Goal: Information Seeking & Learning: Compare options

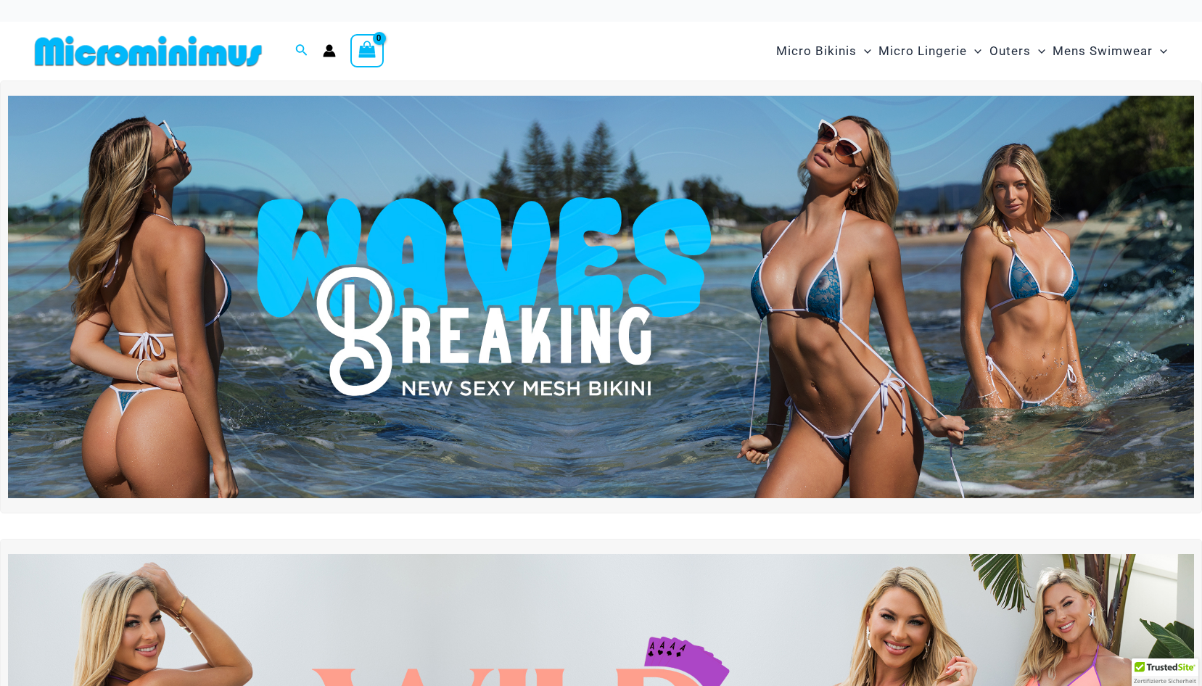
click at [551, 229] on img at bounding box center [601, 297] width 1186 height 403
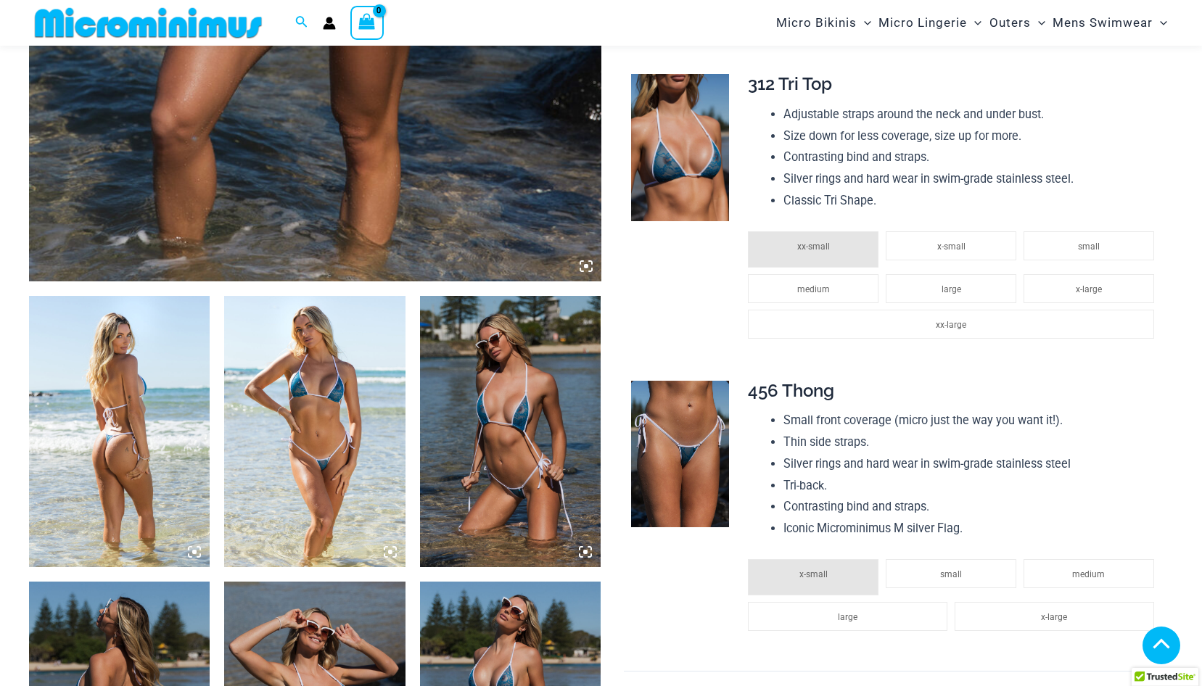
scroll to position [727, 0]
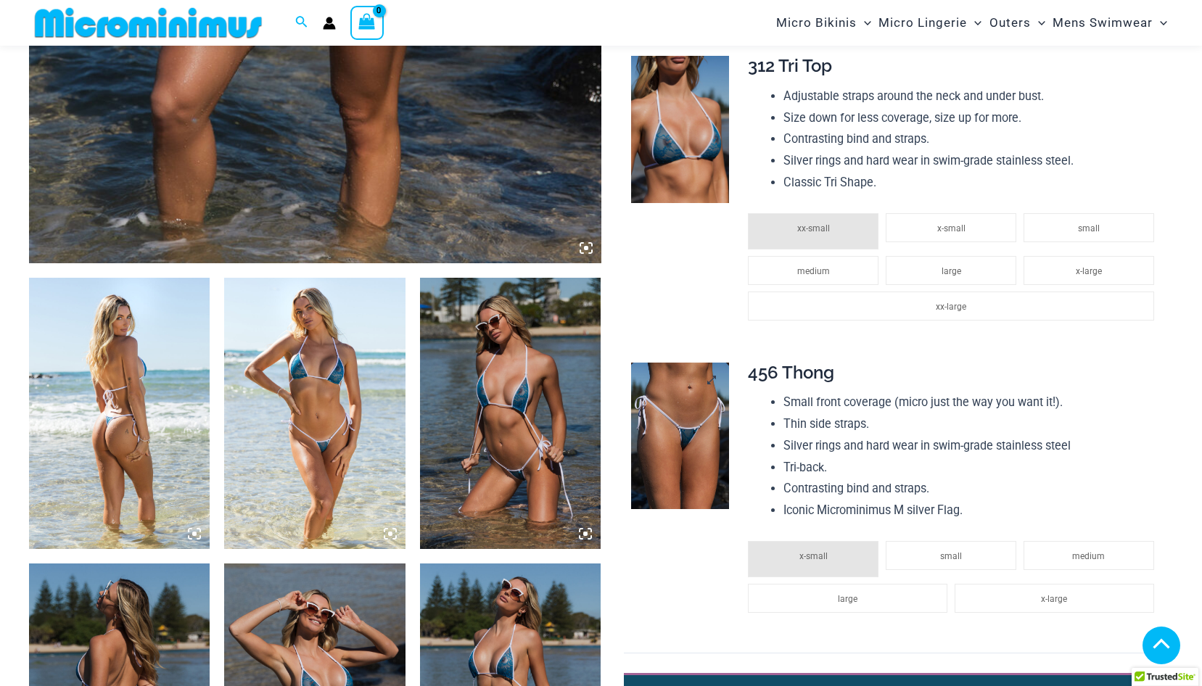
click at [671, 414] on img at bounding box center [680, 436] width 98 height 147
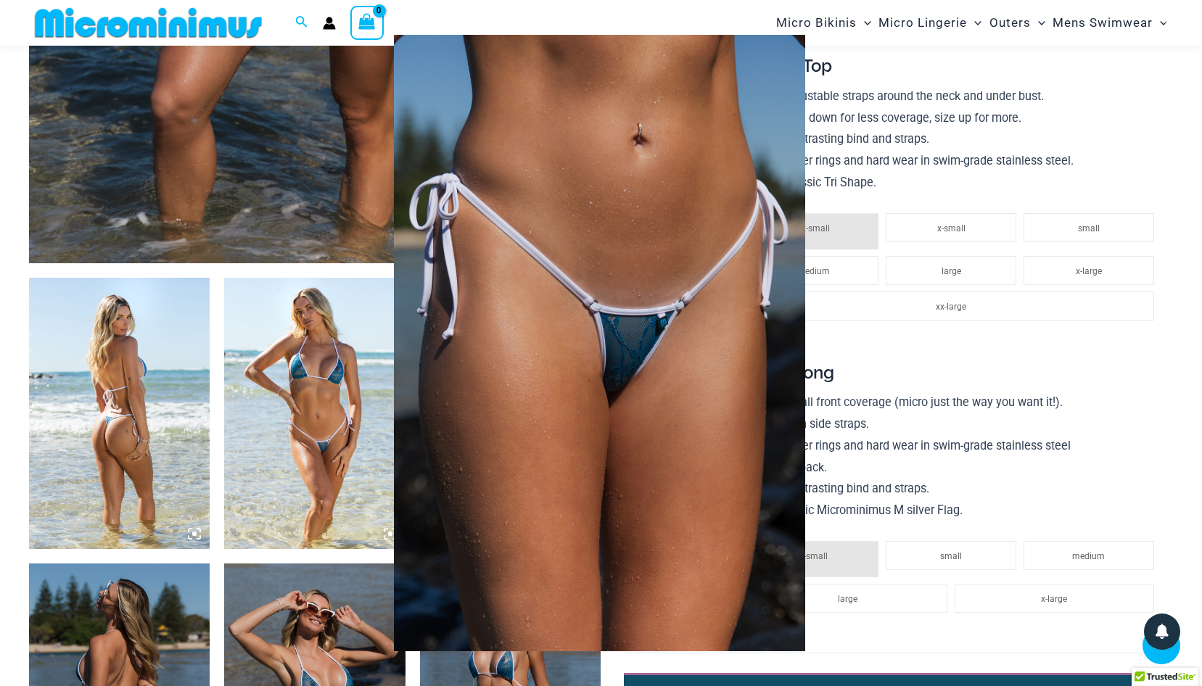
click at [318, 429] on div at bounding box center [601, 343] width 1202 height 686
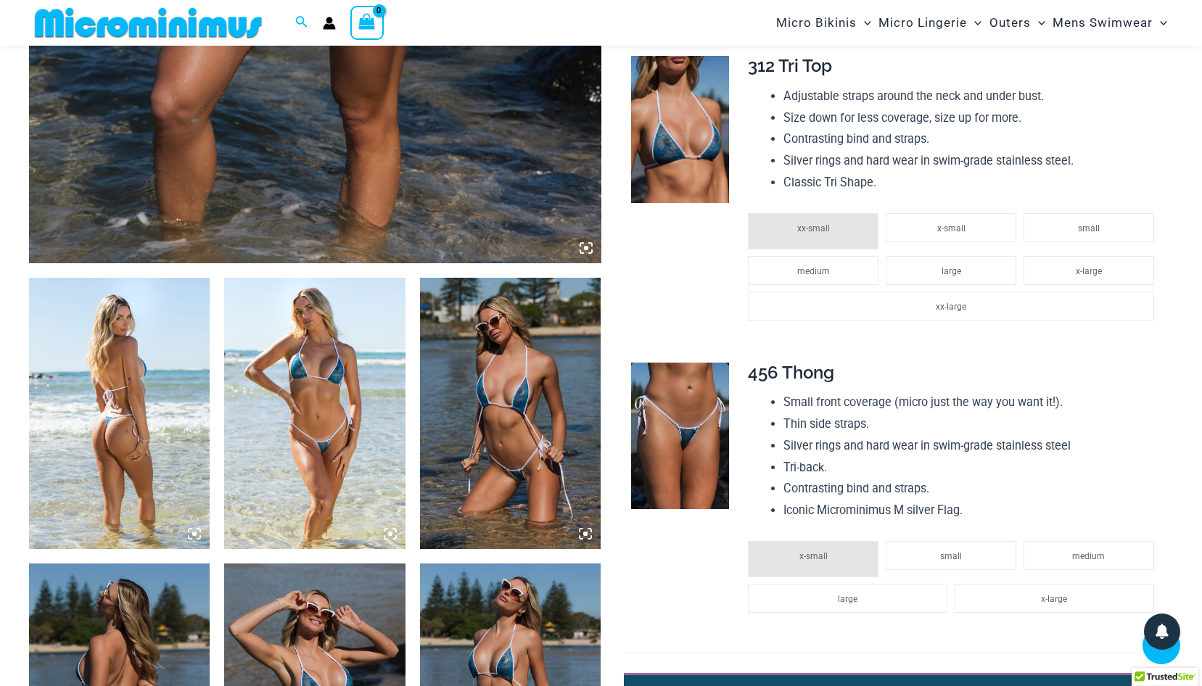
click at [531, 429] on img at bounding box center [510, 413] width 181 height 271
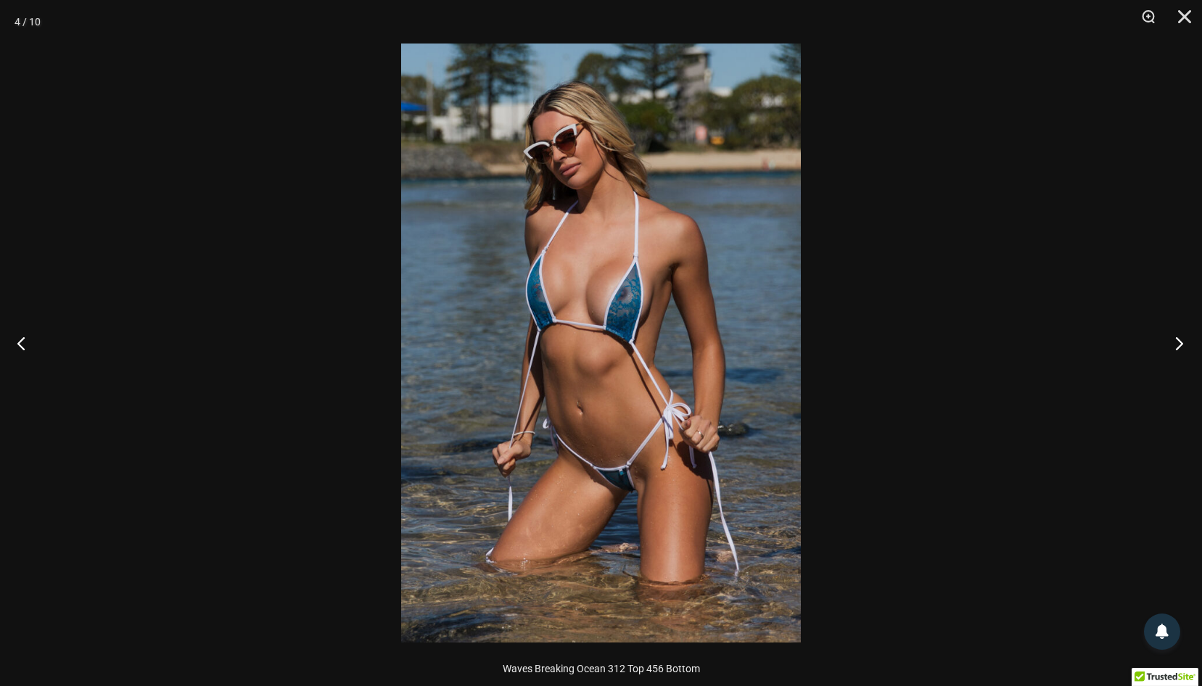
click at [1176, 342] on button "Next" at bounding box center [1174, 343] width 54 height 73
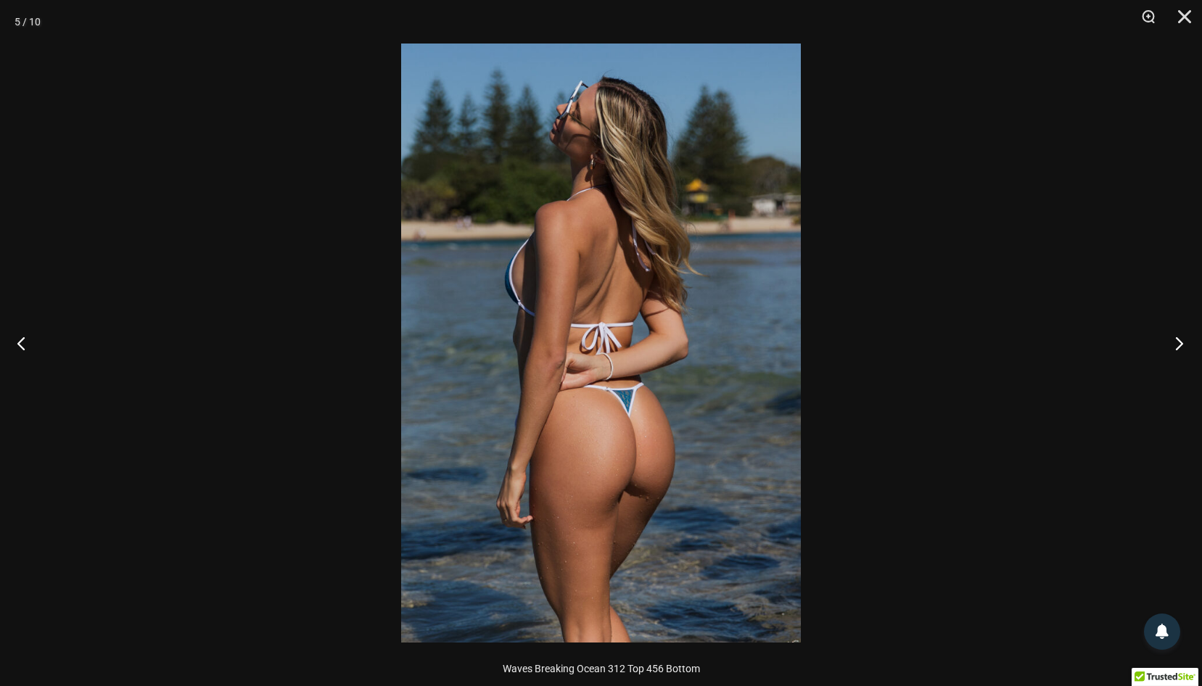
click at [1176, 342] on button "Next" at bounding box center [1174, 343] width 54 height 73
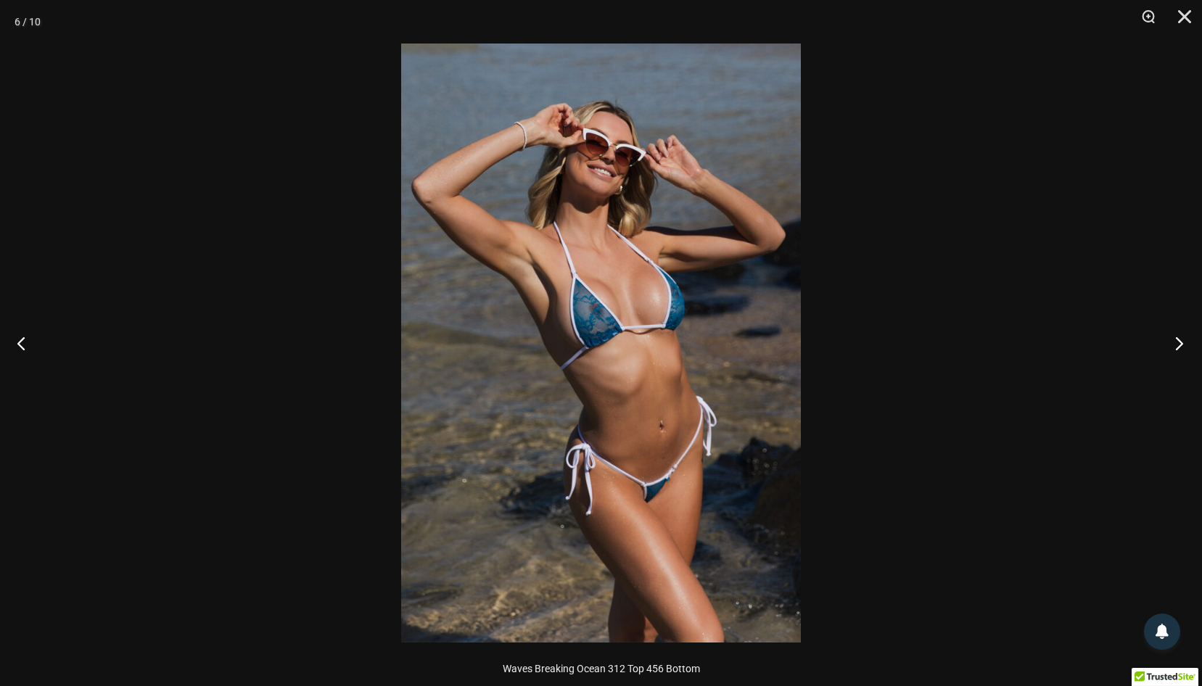
click at [1177, 341] on button "Next" at bounding box center [1174, 343] width 54 height 73
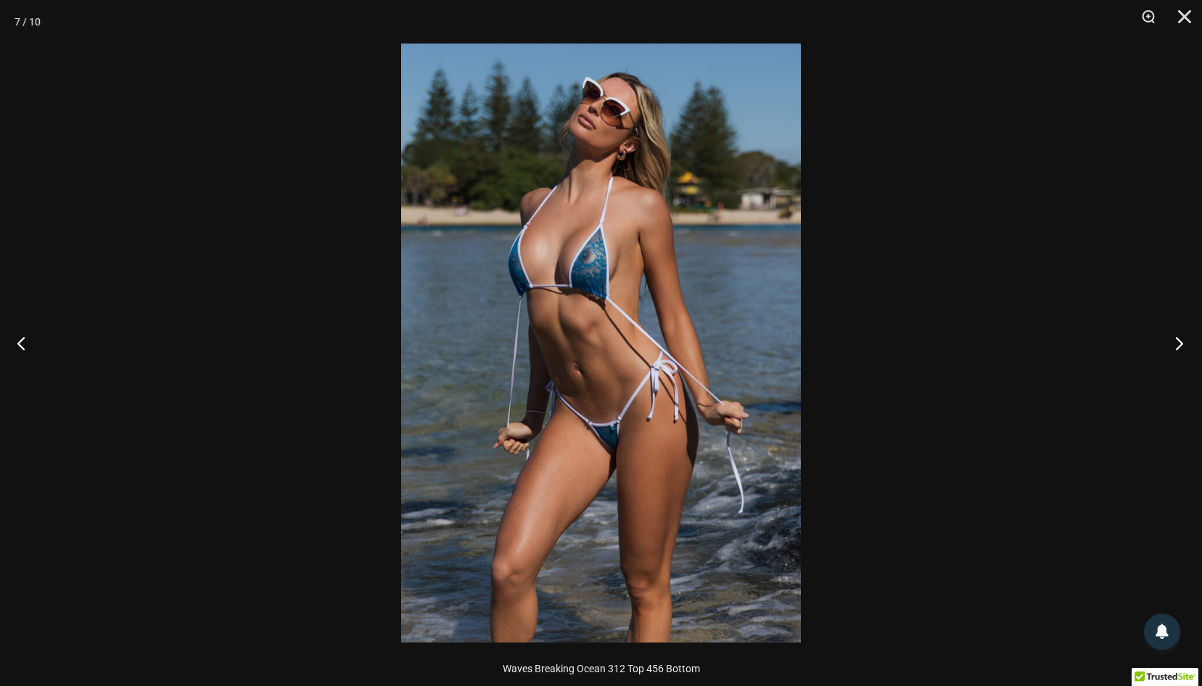
click at [1177, 341] on button "Next" at bounding box center [1174, 343] width 54 height 73
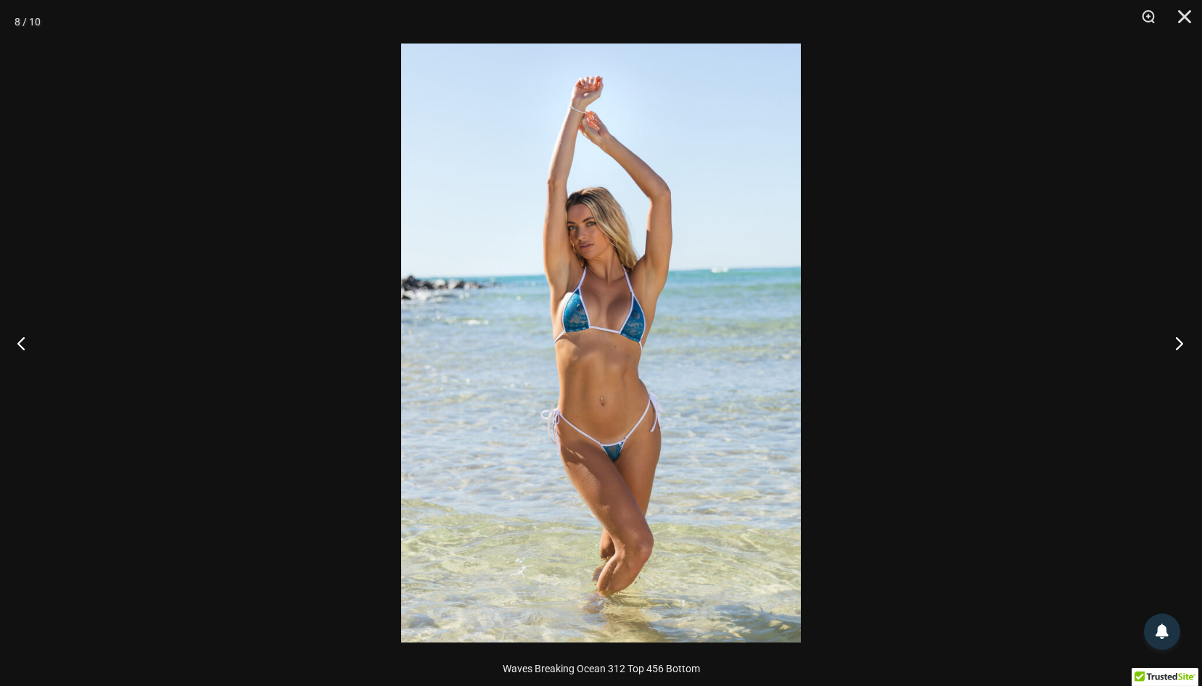
click at [1177, 341] on button "Next" at bounding box center [1174, 343] width 54 height 73
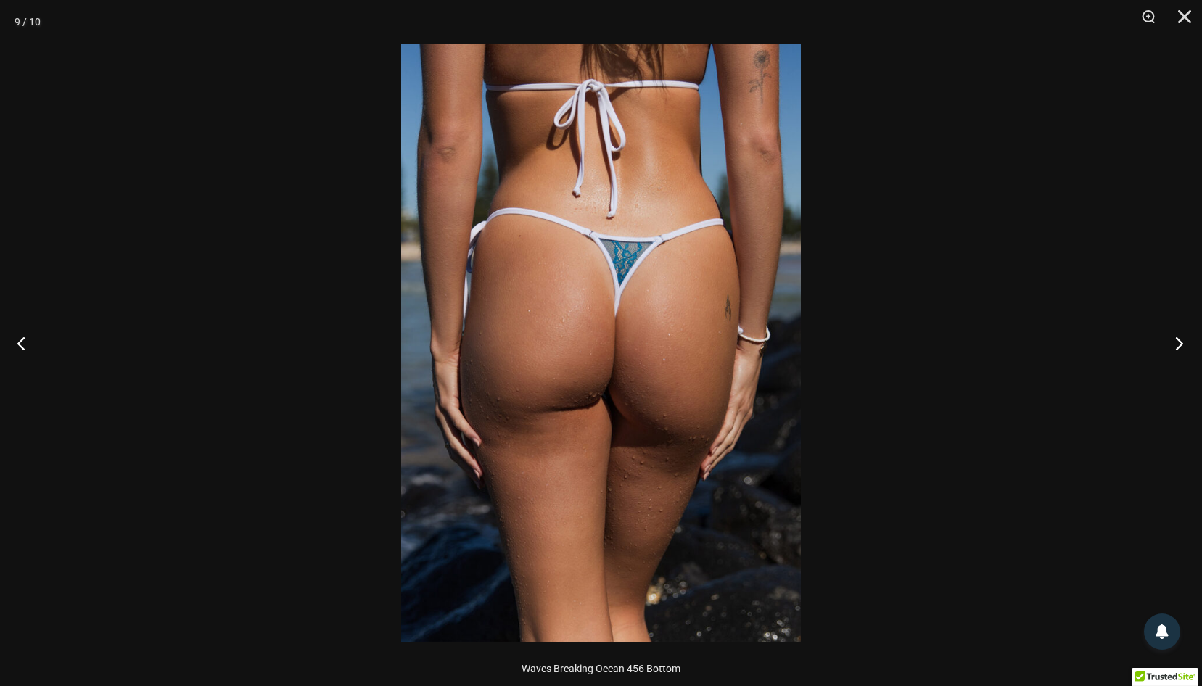
click at [1177, 341] on button "Next" at bounding box center [1174, 343] width 54 height 73
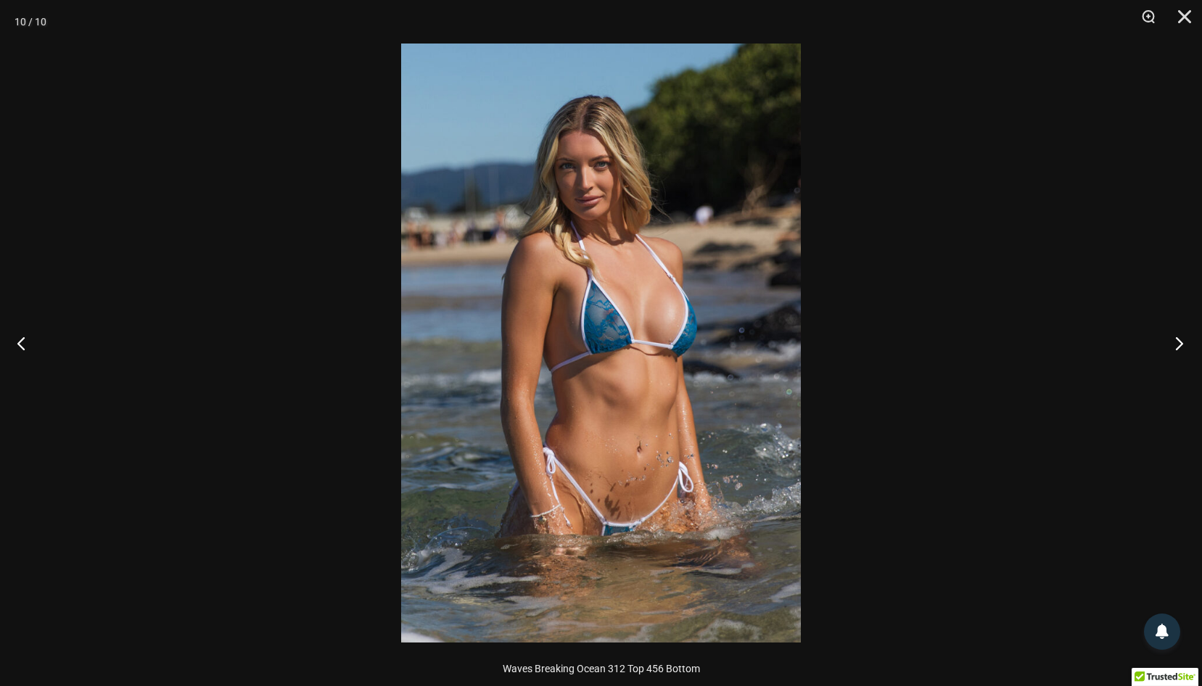
click at [1178, 341] on button "Next" at bounding box center [1174, 343] width 54 height 73
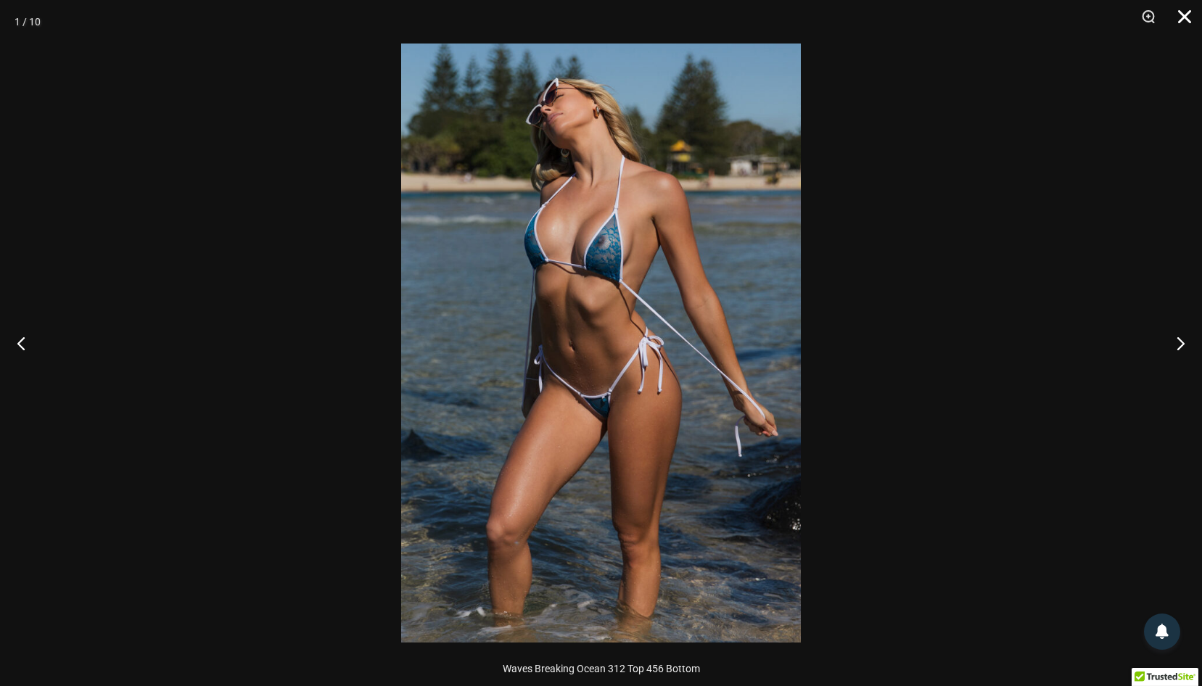
click at [1184, 12] on button "Close" at bounding box center [1179, 22] width 36 height 44
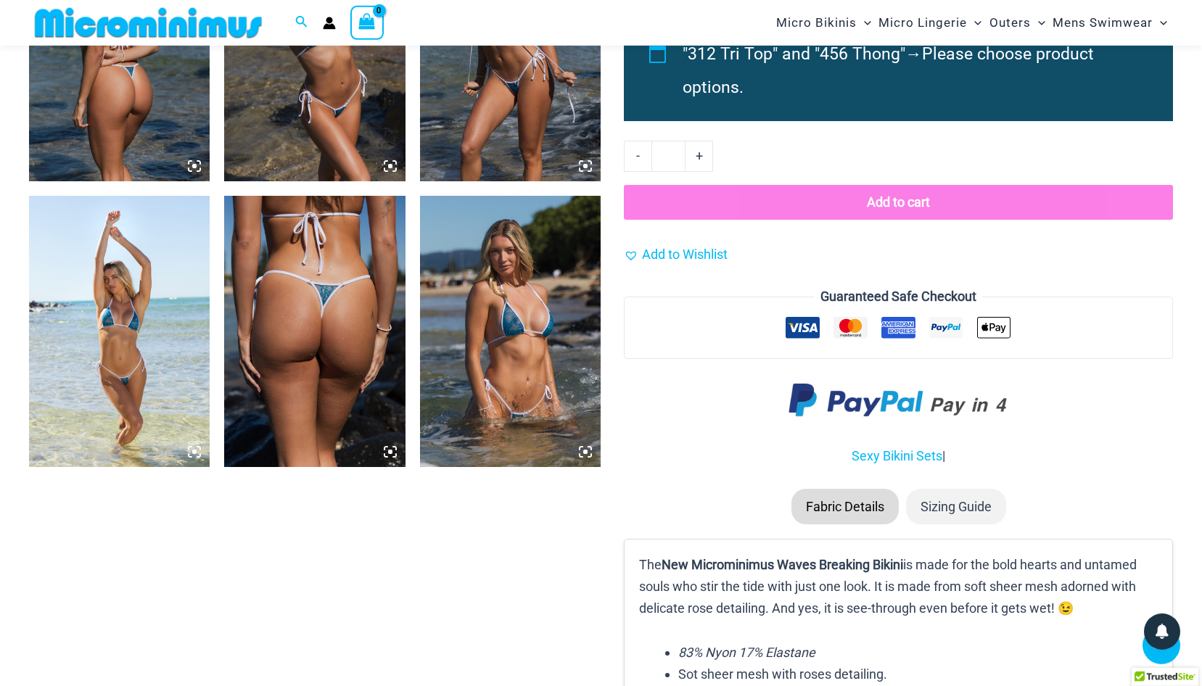
scroll to position [1392, 0]
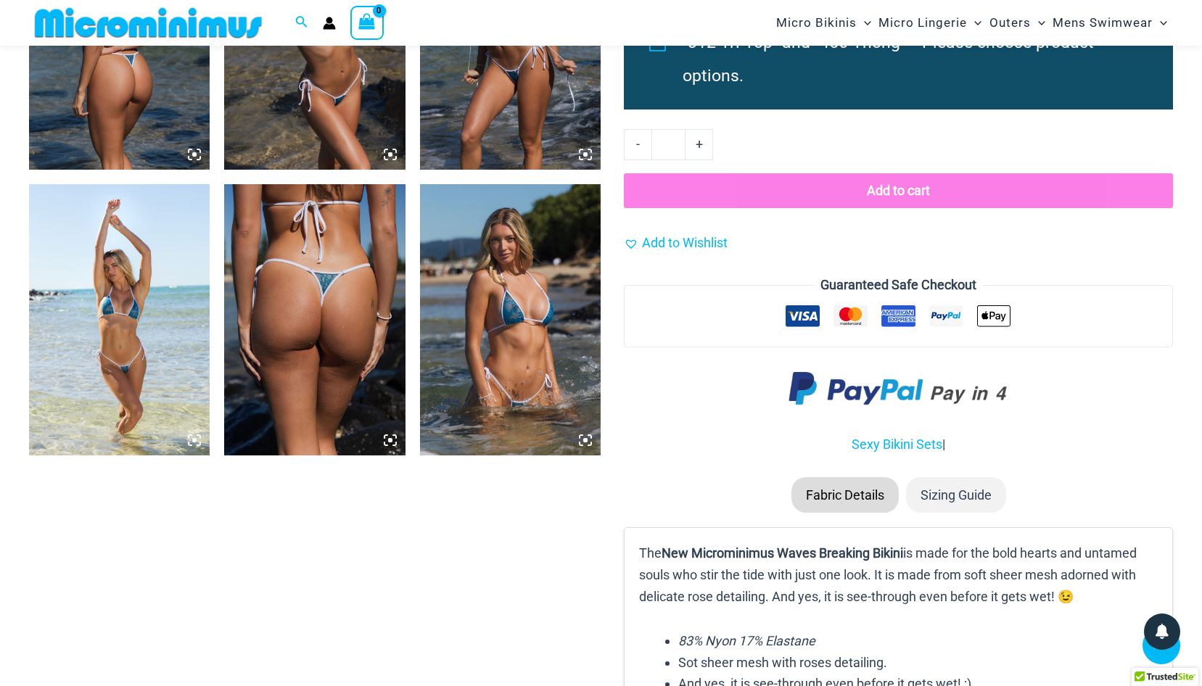
click at [314, 277] on img at bounding box center [314, 319] width 181 height 271
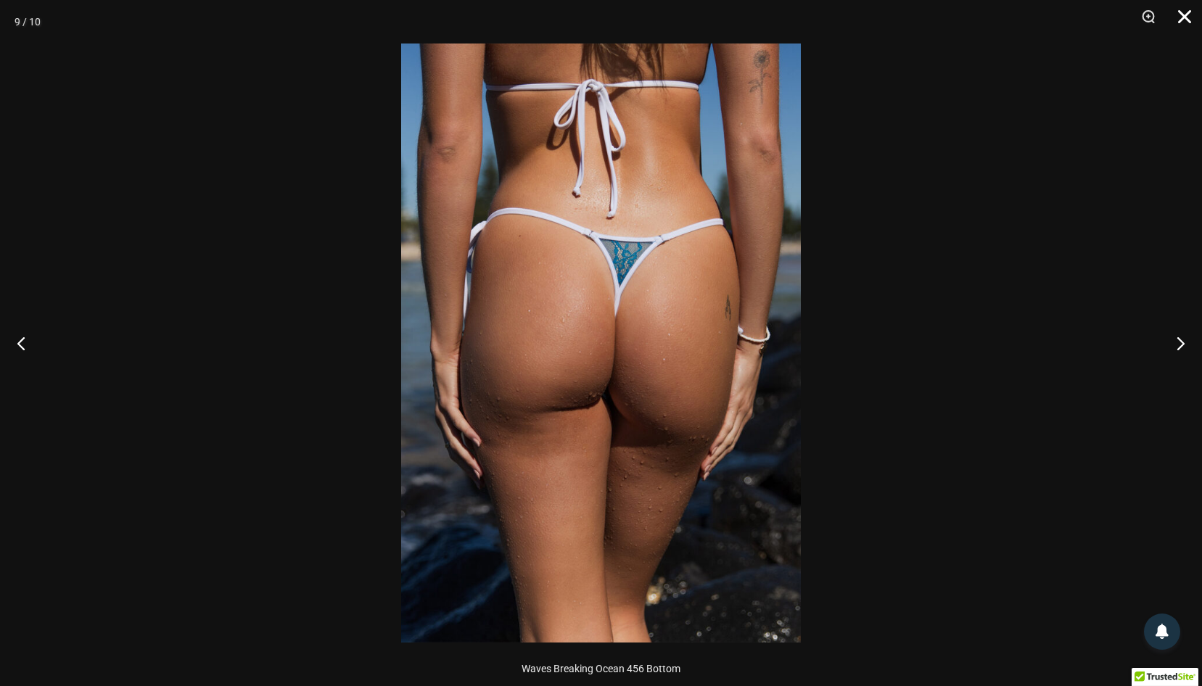
click at [1182, 11] on button "Close" at bounding box center [1179, 22] width 36 height 44
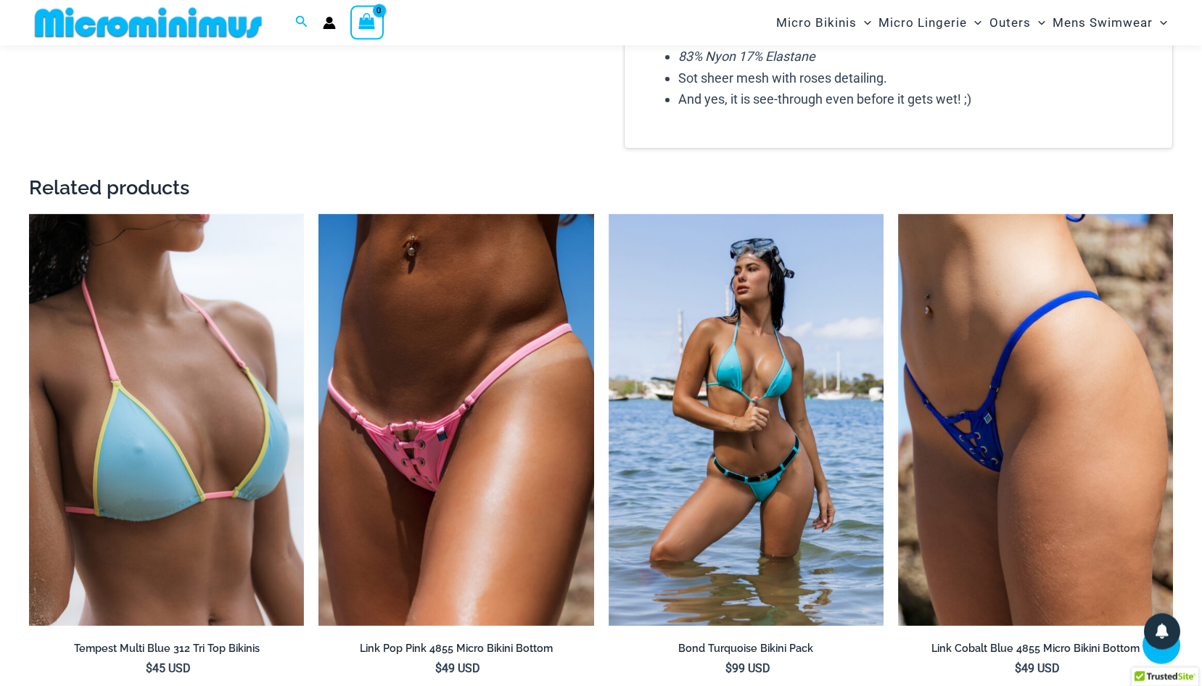
scroll to position [2132, 0]
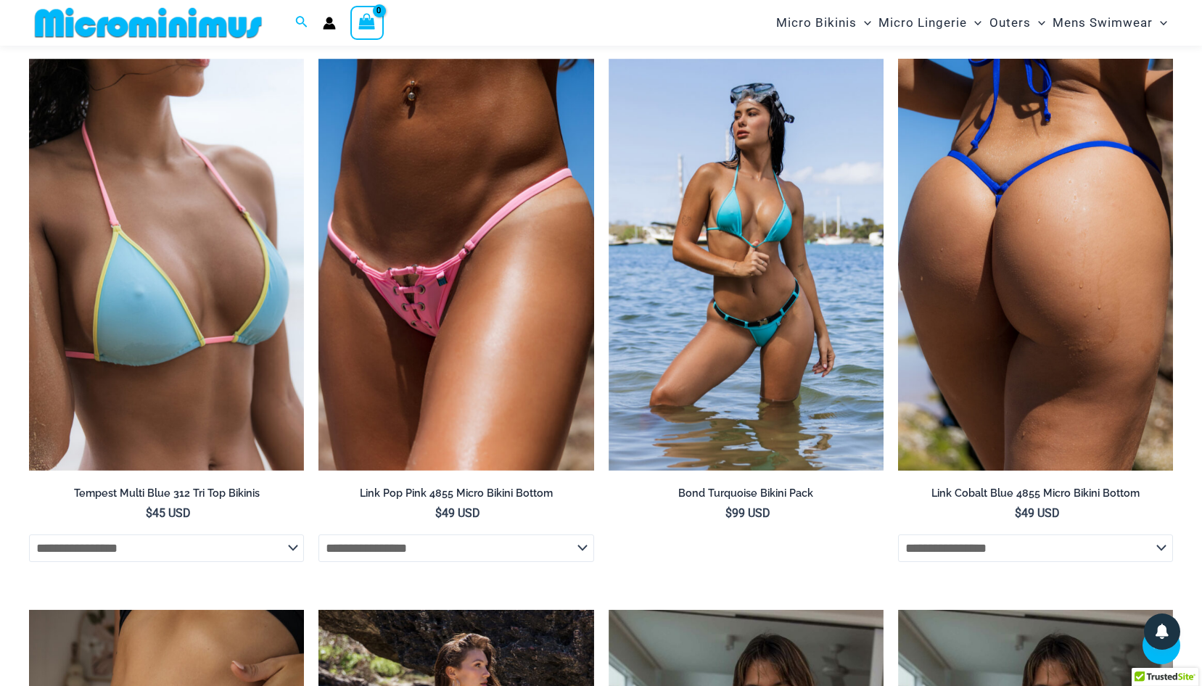
click at [1126, 236] on img at bounding box center [1035, 265] width 275 height 413
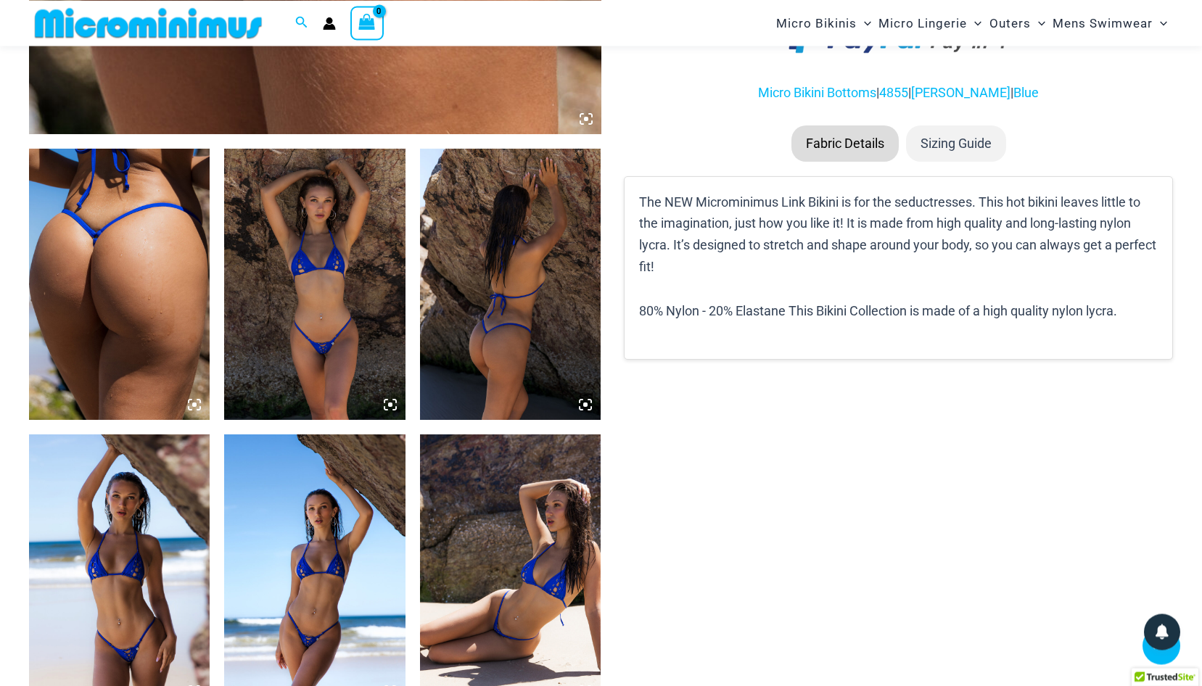
scroll to position [878, 0]
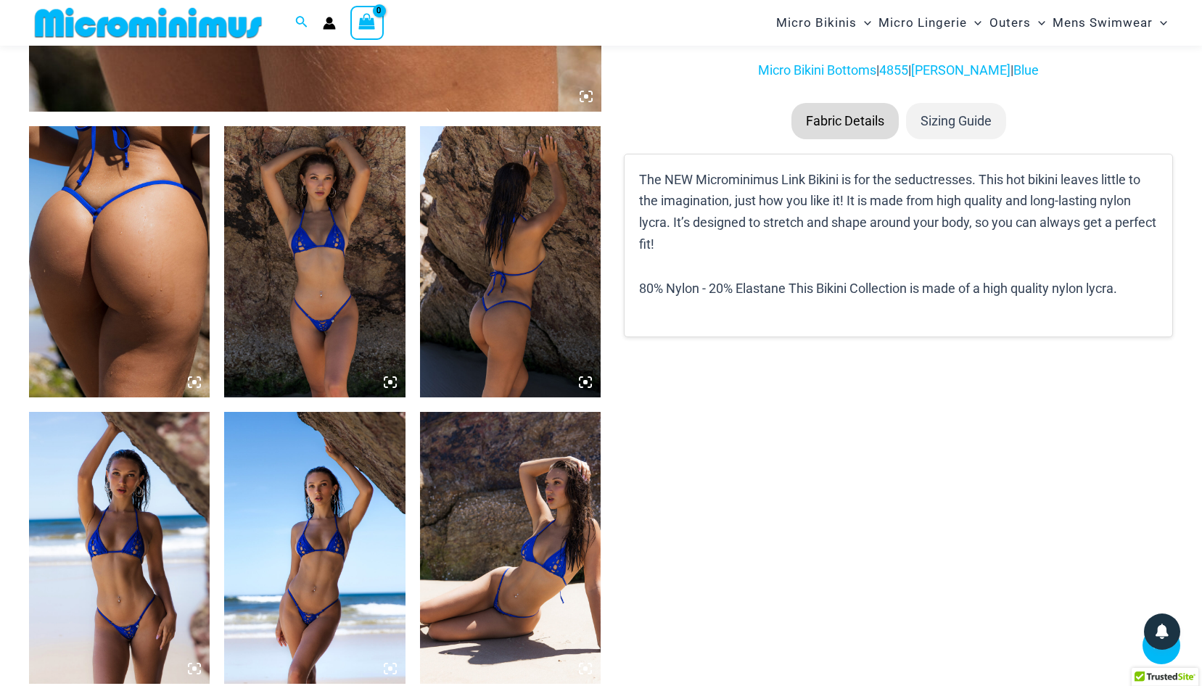
click at [138, 243] on img at bounding box center [119, 261] width 181 height 271
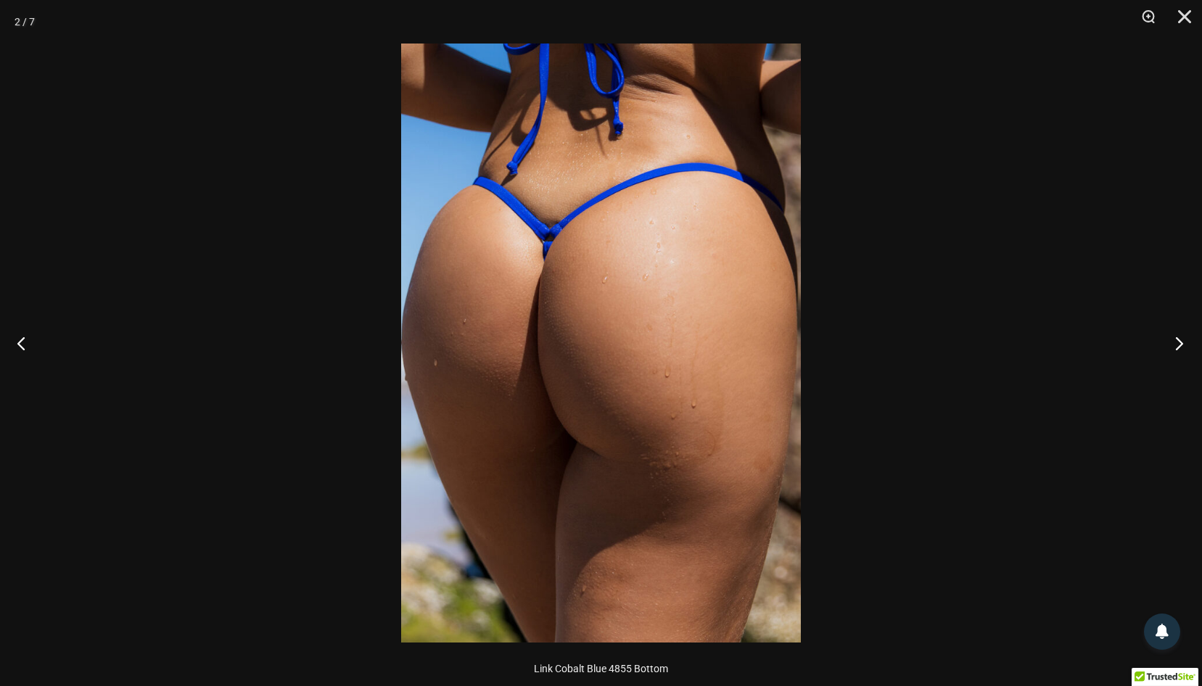
click at [1179, 343] on button "Next" at bounding box center [1174, 343] width 54 height 73
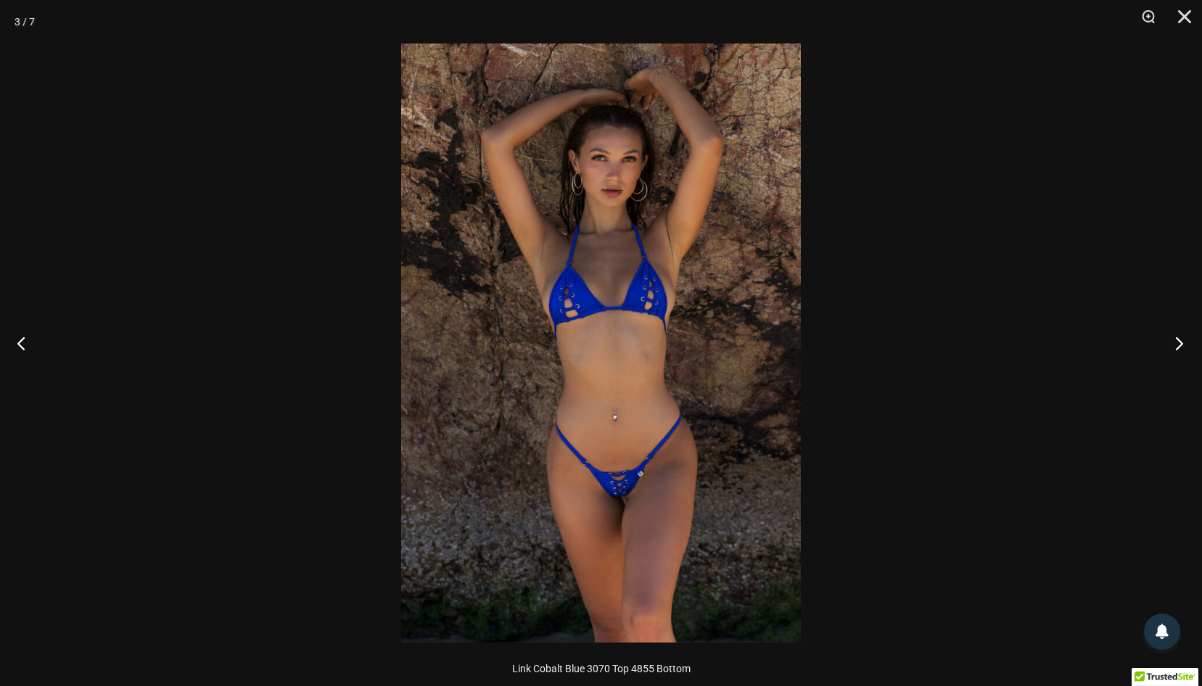
click at [1179, 343] on button "Next" at bounding box center [1174, 343] width 54 height 73
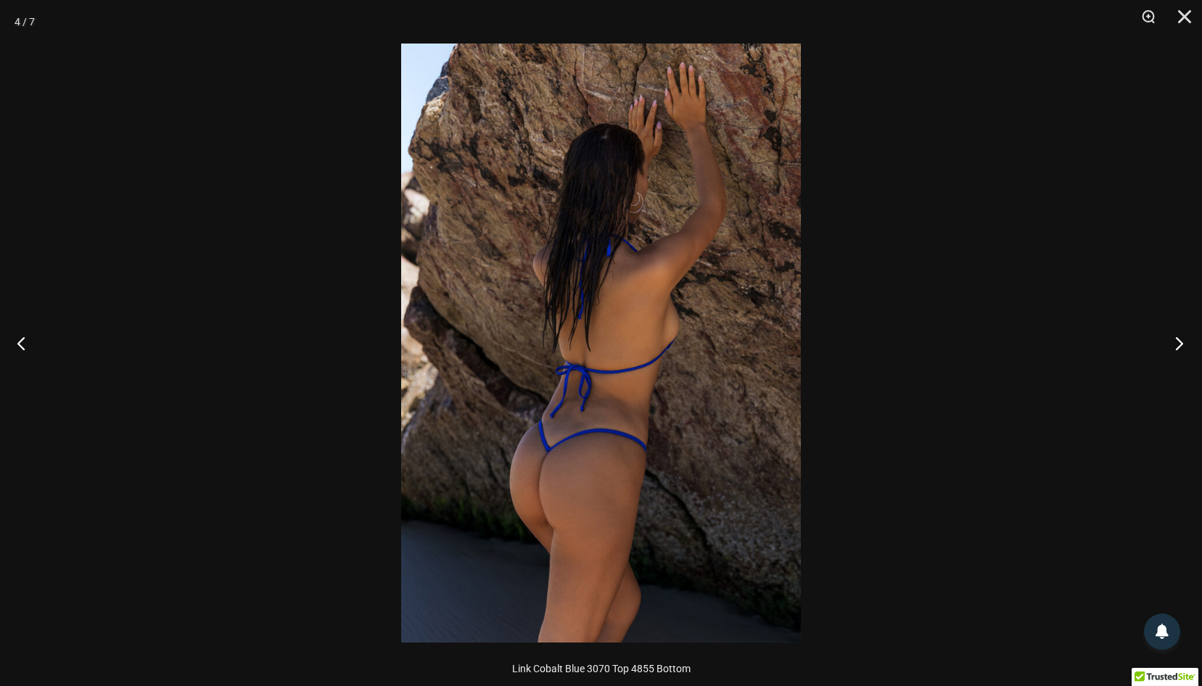
click at [1179, 343] on button "Next" at bounding box center [1174, 343] width 54 height 73
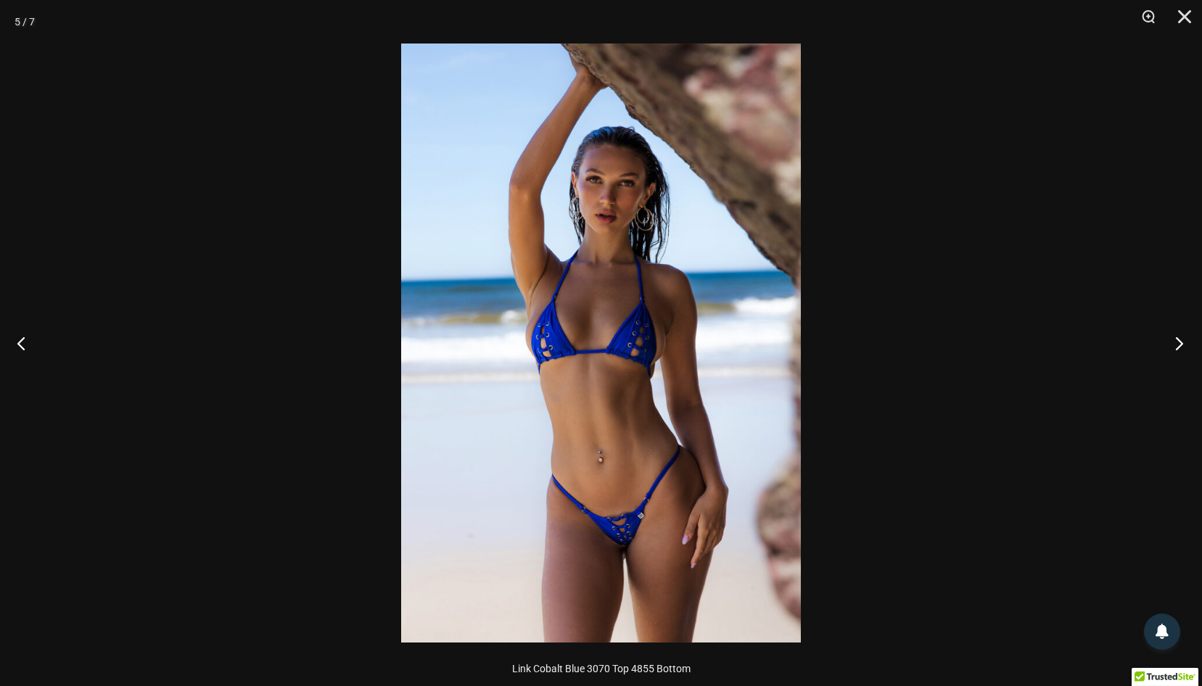
click at [1179, 343] on button "Next" at bounding box center [1174, 343] width 54 height 73
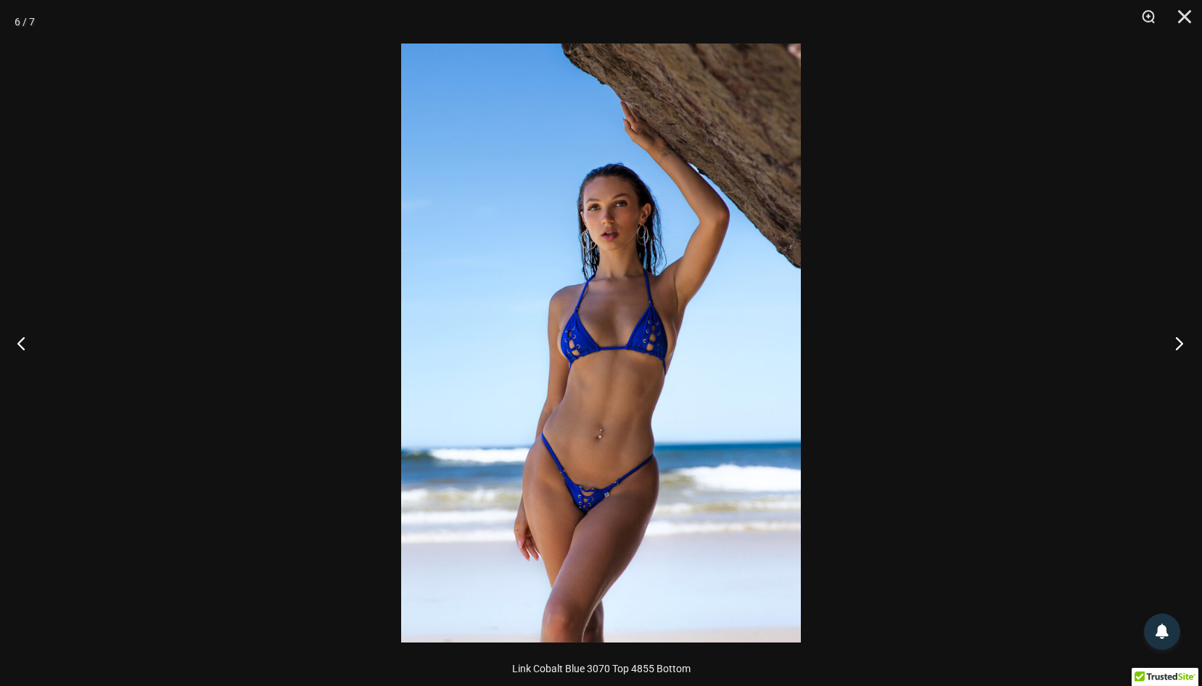
click at [1179, 343] on button "Next" at bounding box center [1174, 343] width 54 height 73
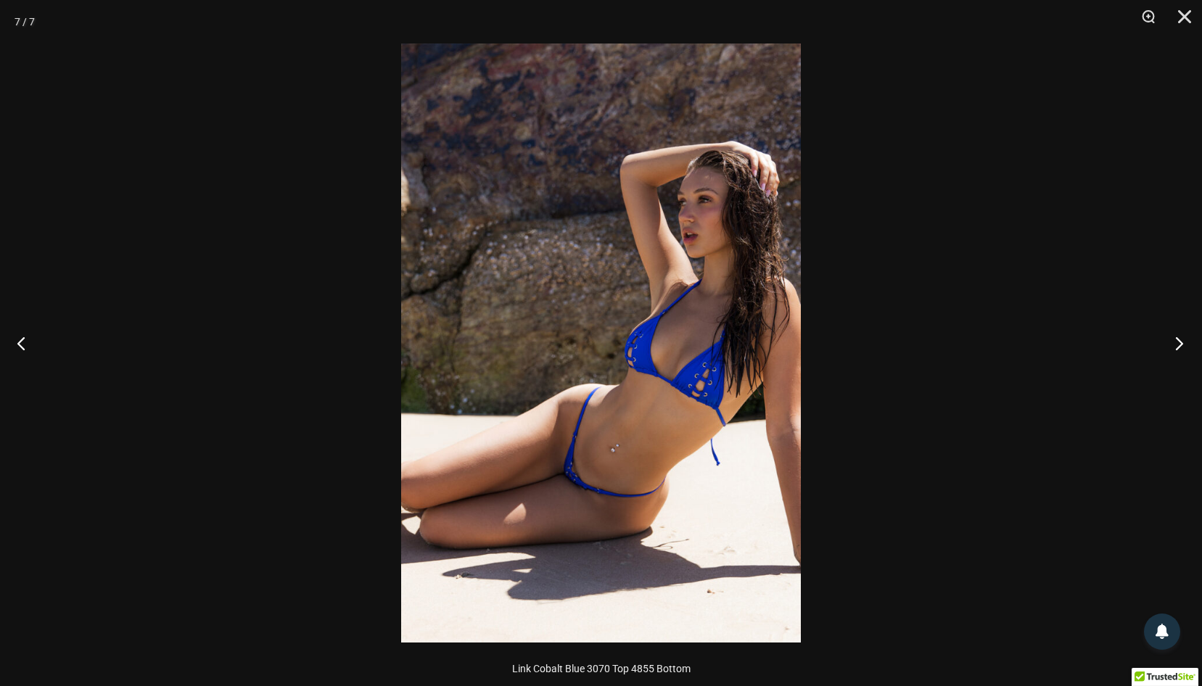
click at [1179, 343] on button "Next" at bounding box center [1174, 343] width 54 height 73
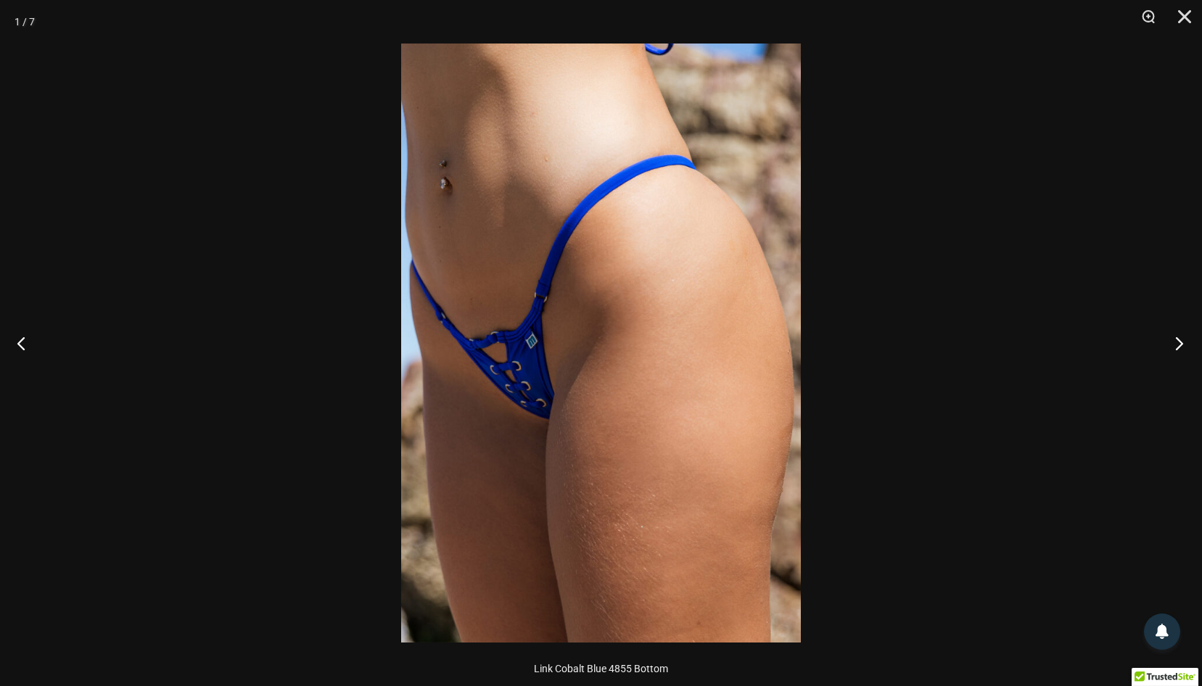
click at [1179, 343] on button "Next" at bounding box center [1174, 343] width 54 height 73
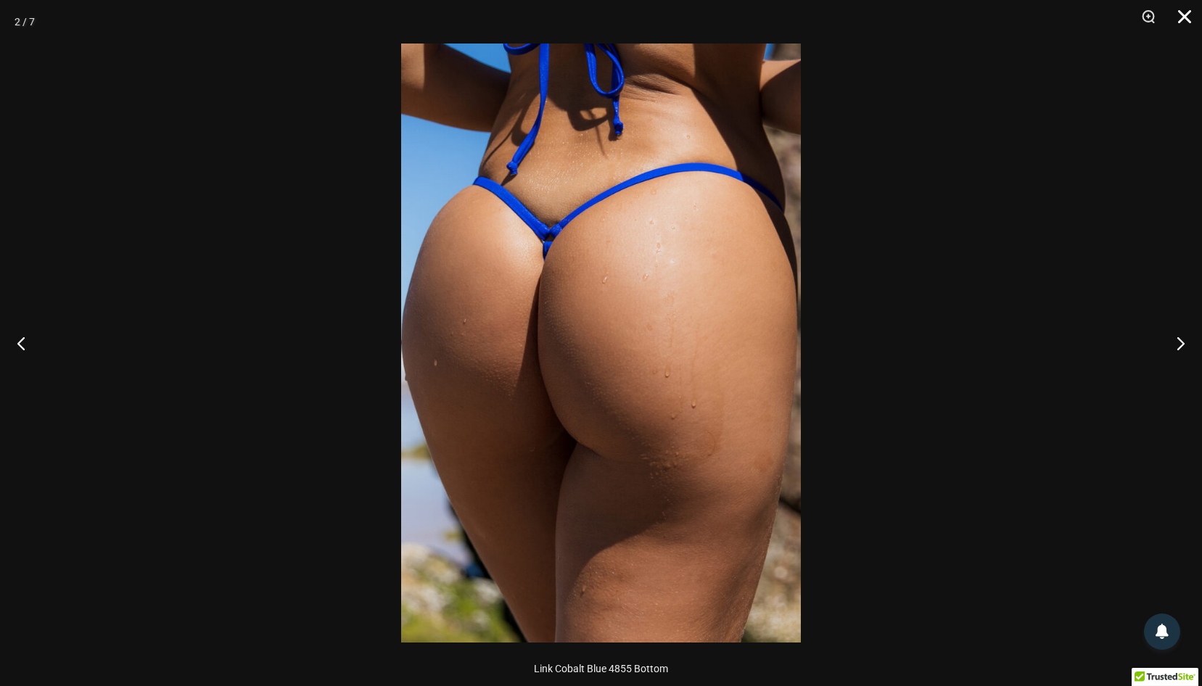
click at [1187, 18] on button "Close" at bounding box center [1179, 22] width 36 height 44
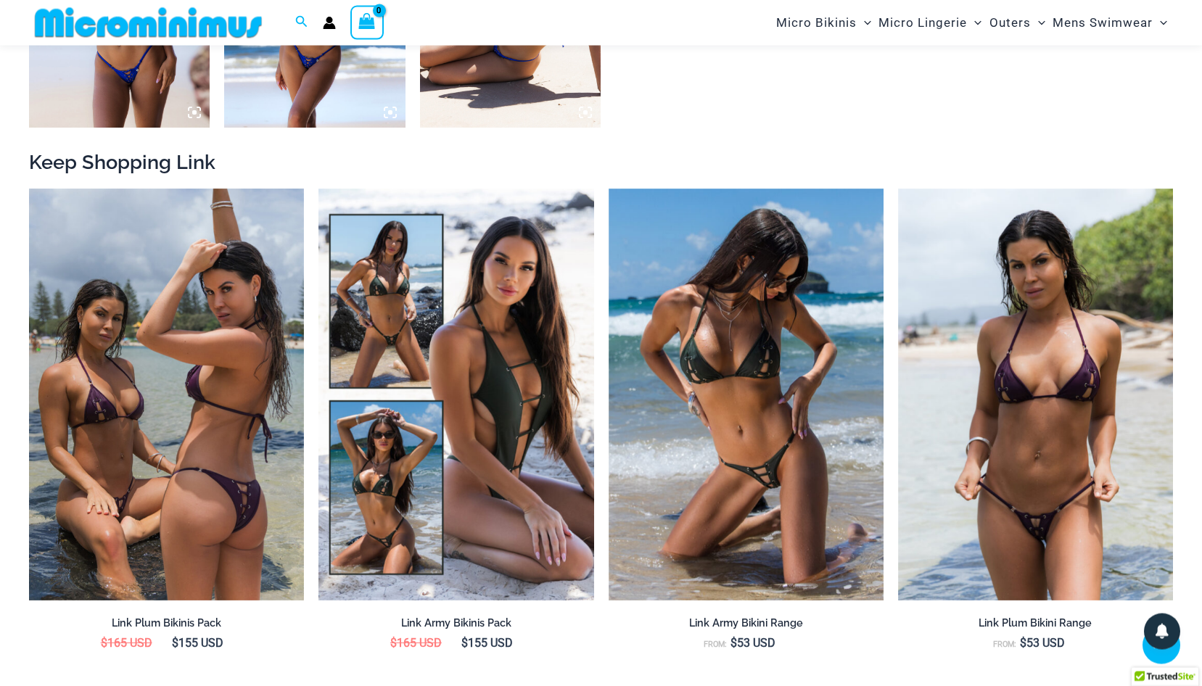
scroll to position [1544, 0]
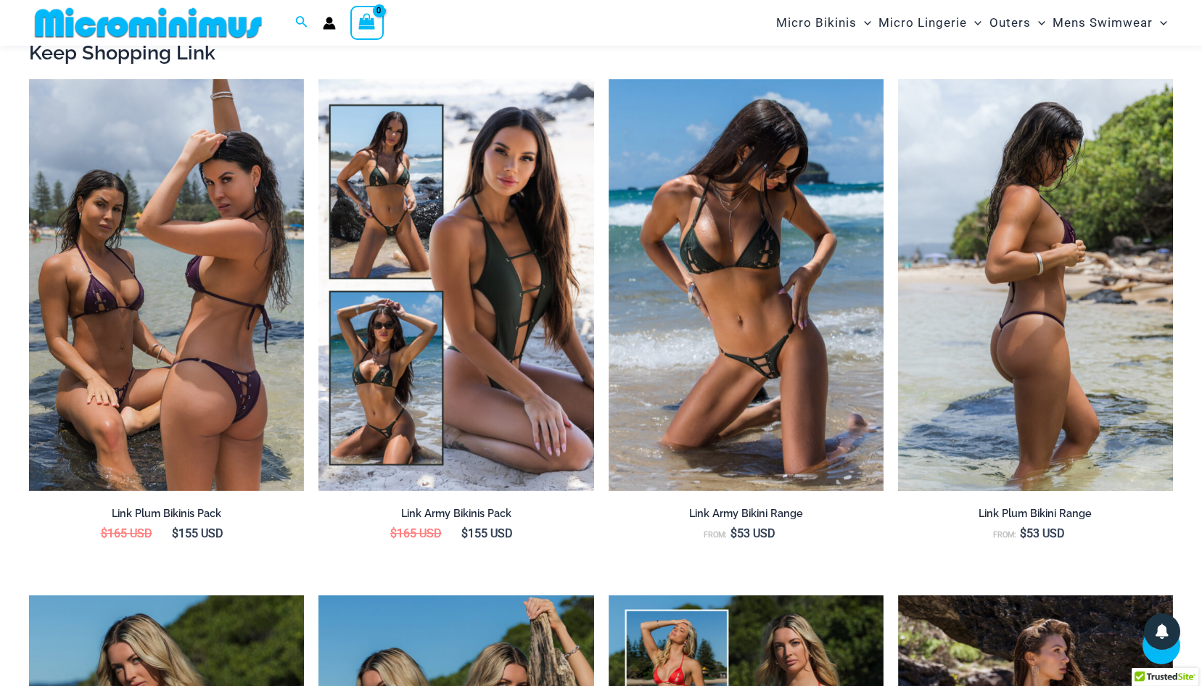
click at [1020, 369] on img at bounding box center [1035, 285] width 275 height 413
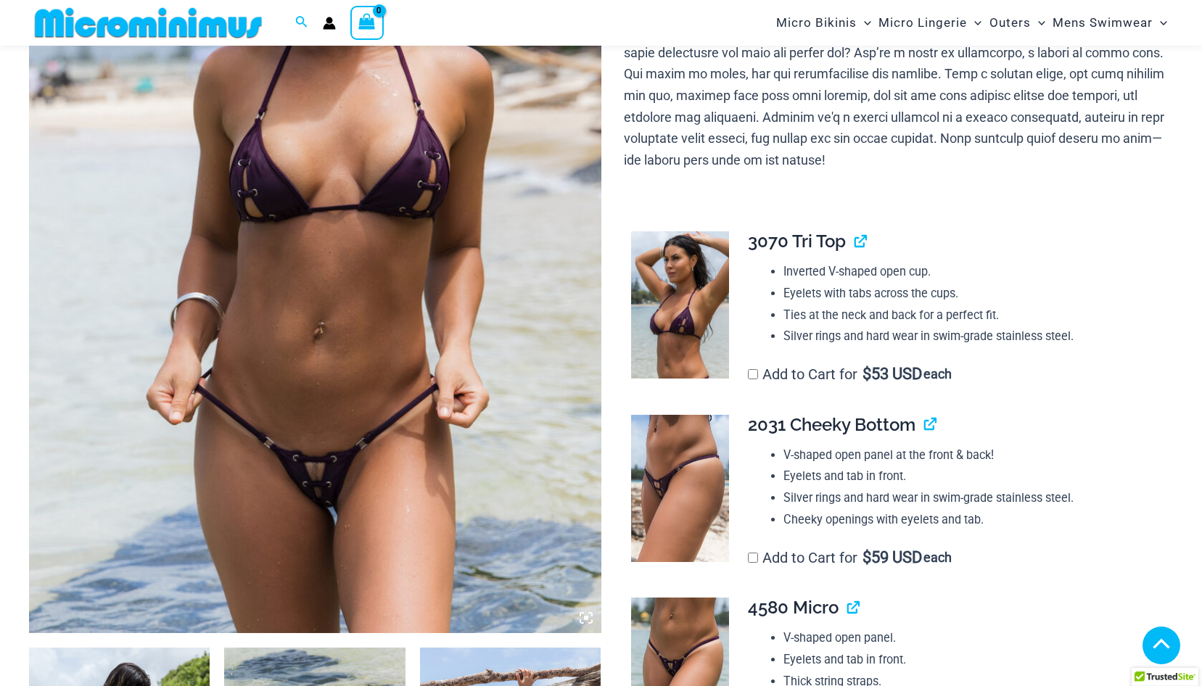
scroll to position [357, 0]
click at [360, 463] on img at bounding box center [315, 204] width 572 height 858
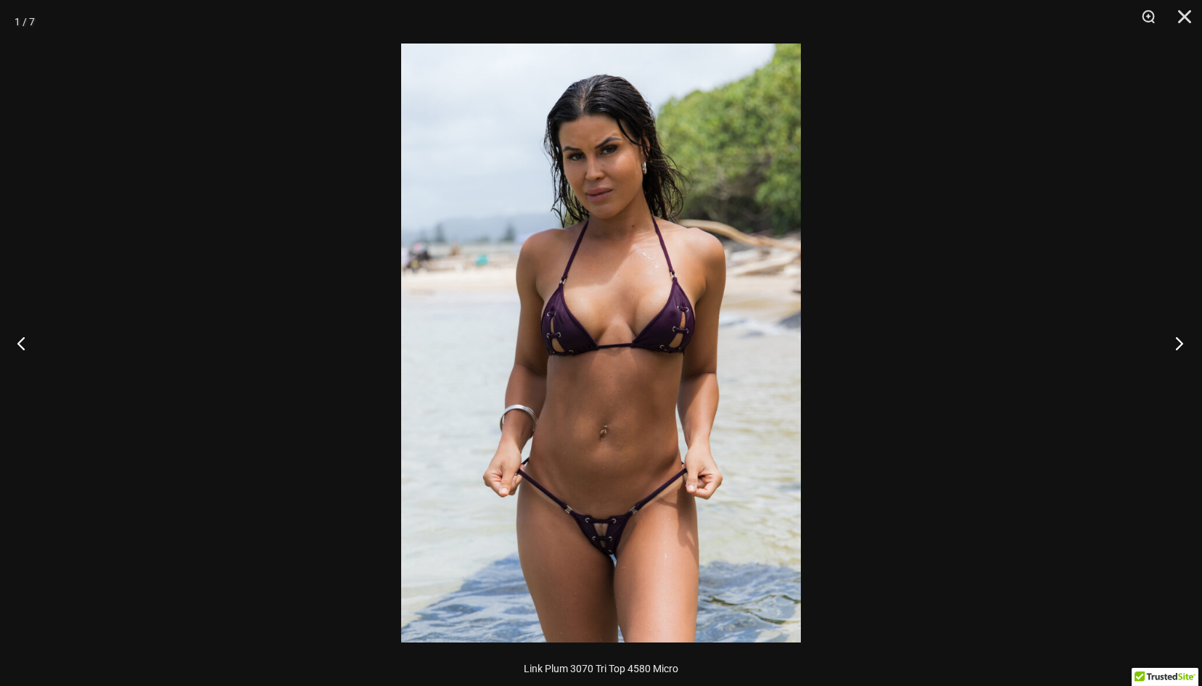
click at [1178, 339] on button "Next" at bounding box center [1174, 343] width 54 height 73
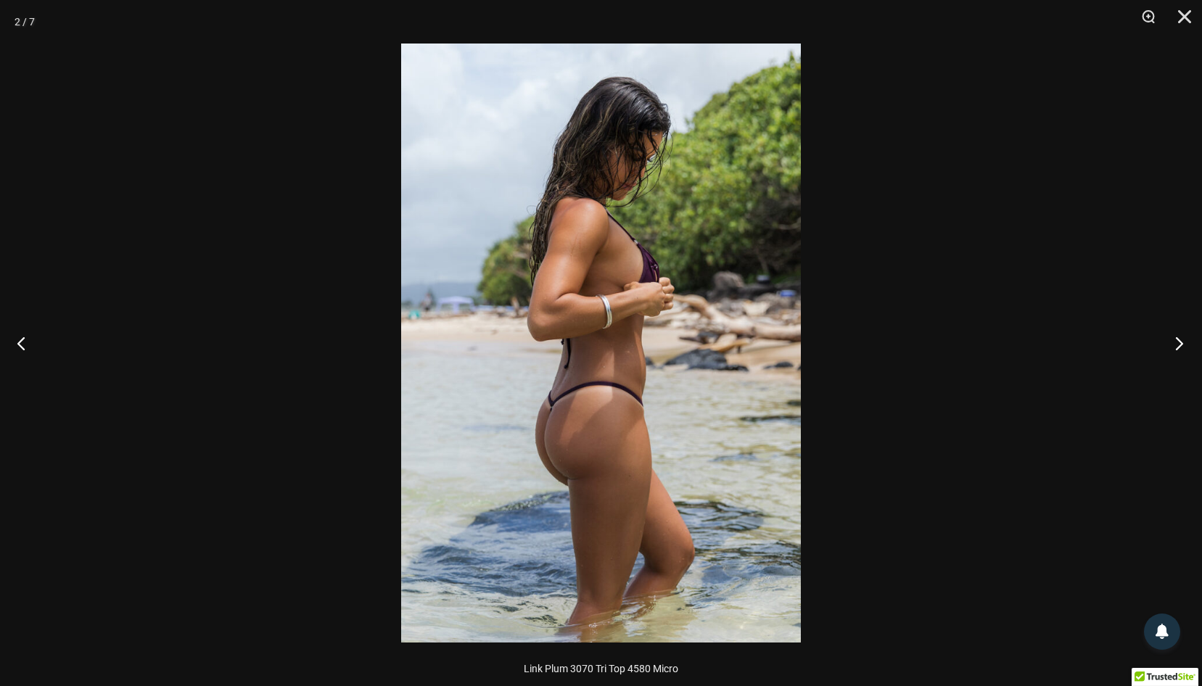
click at [1178, 339] on button "Next" at bounding box center [1174, 343] width 54 height 73
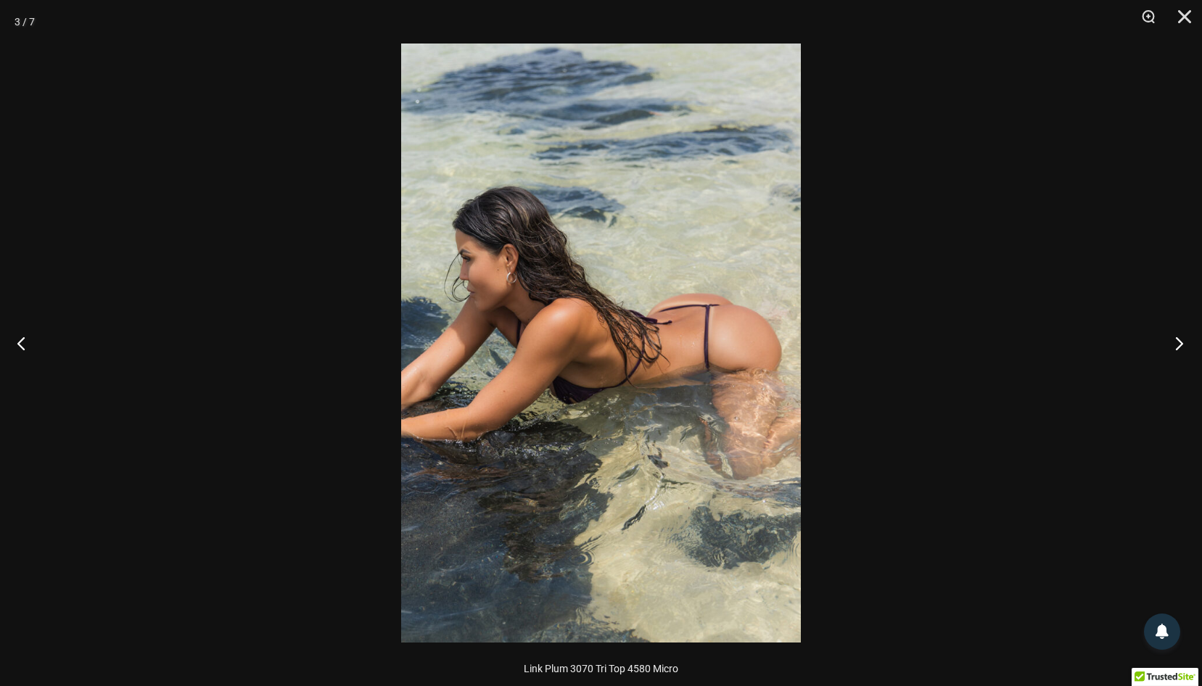
click at [1178, 339] on button "Next" at bounding box center [1174, 343] width 54 height 73
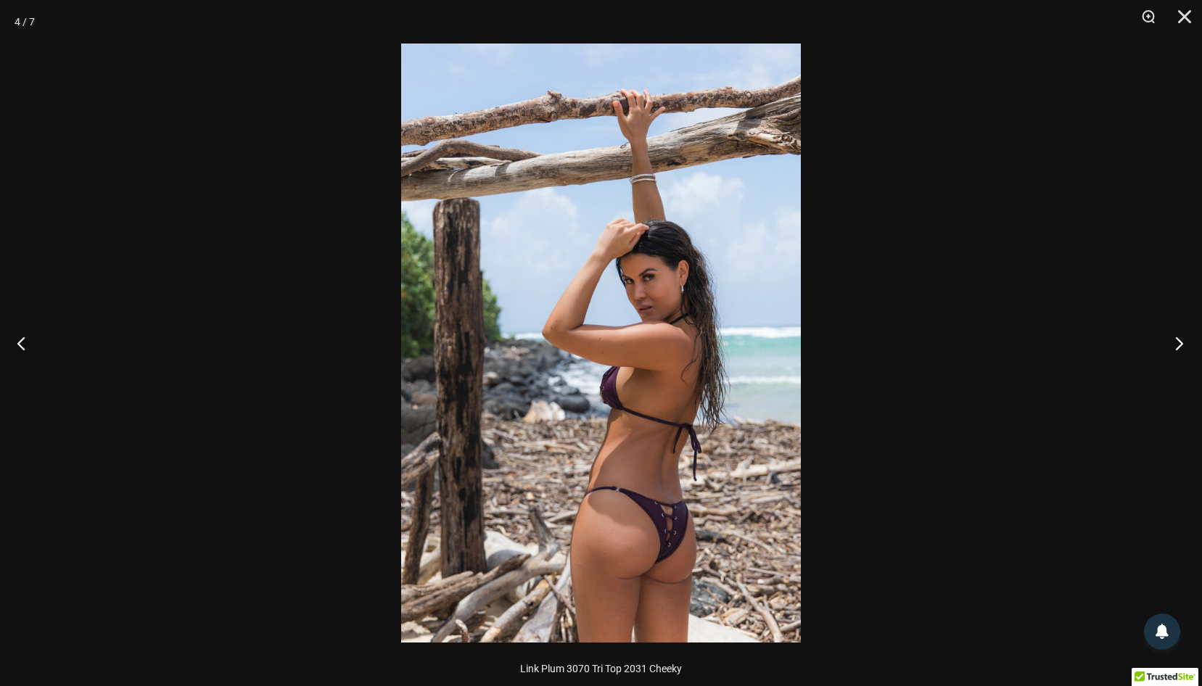
click at [1178, 339] on button "Next" at bounding box center [1174, 343] width 54 height 73
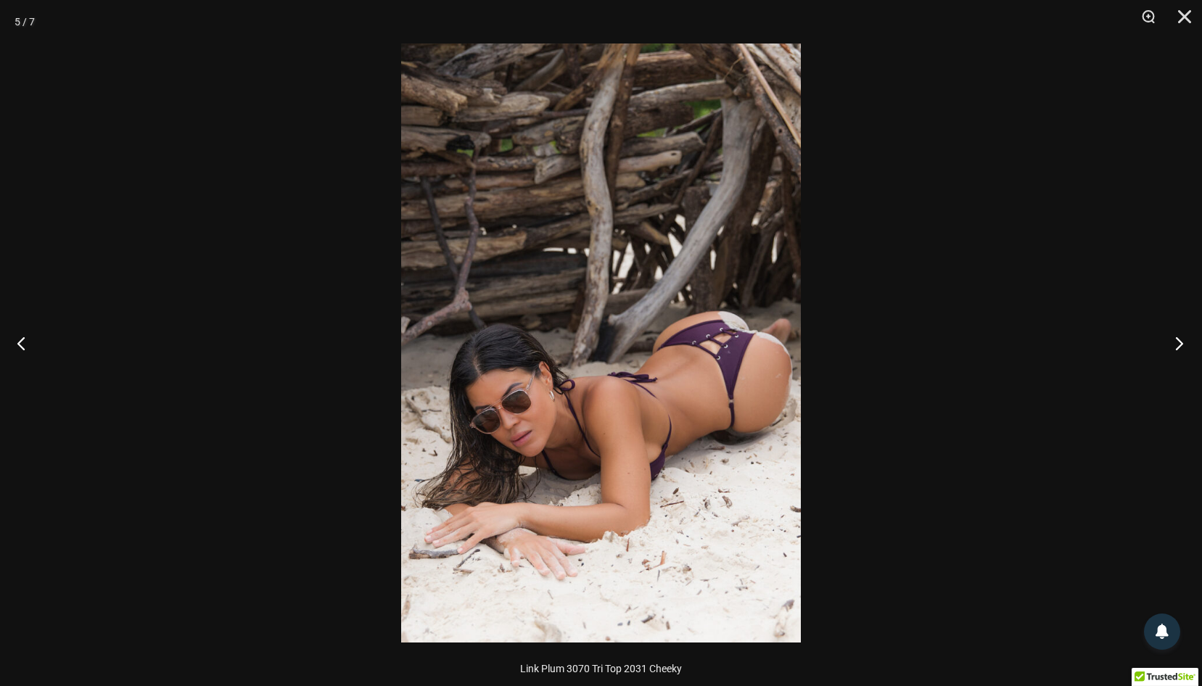
click at [1178, 339] on button "Next" at bounding box center [1174, 343] width 54 height 73
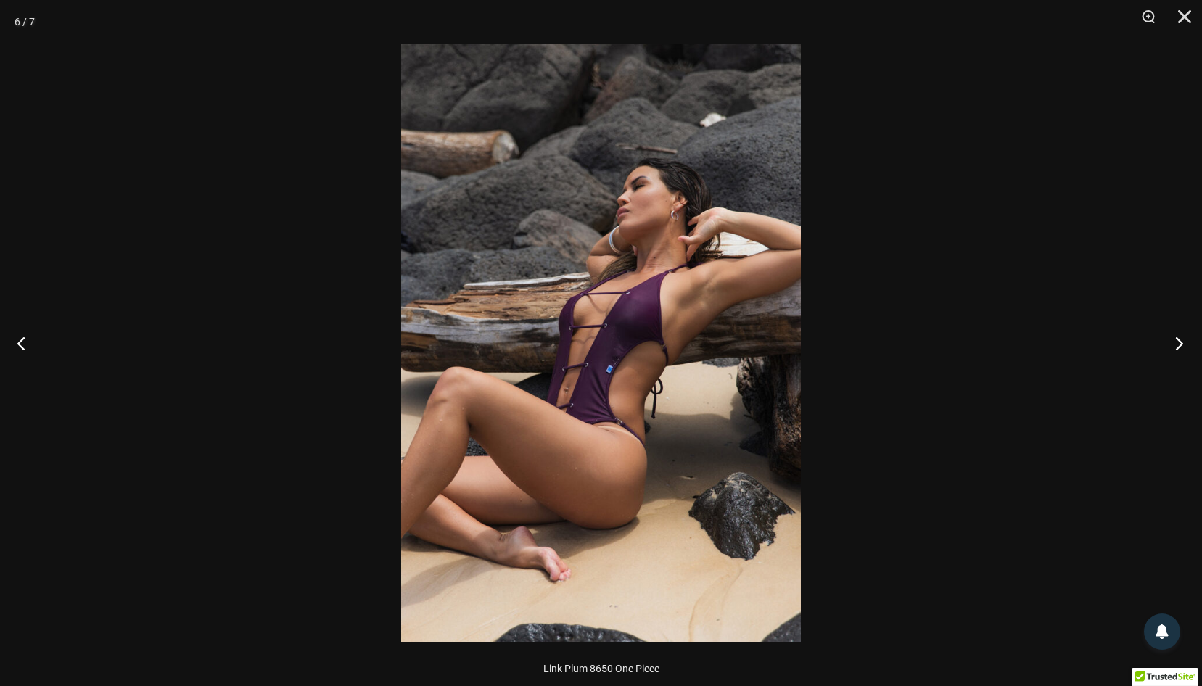
click at [1178, 339] on button "Next" at bounding box center [1174, 343] width 54 height 73
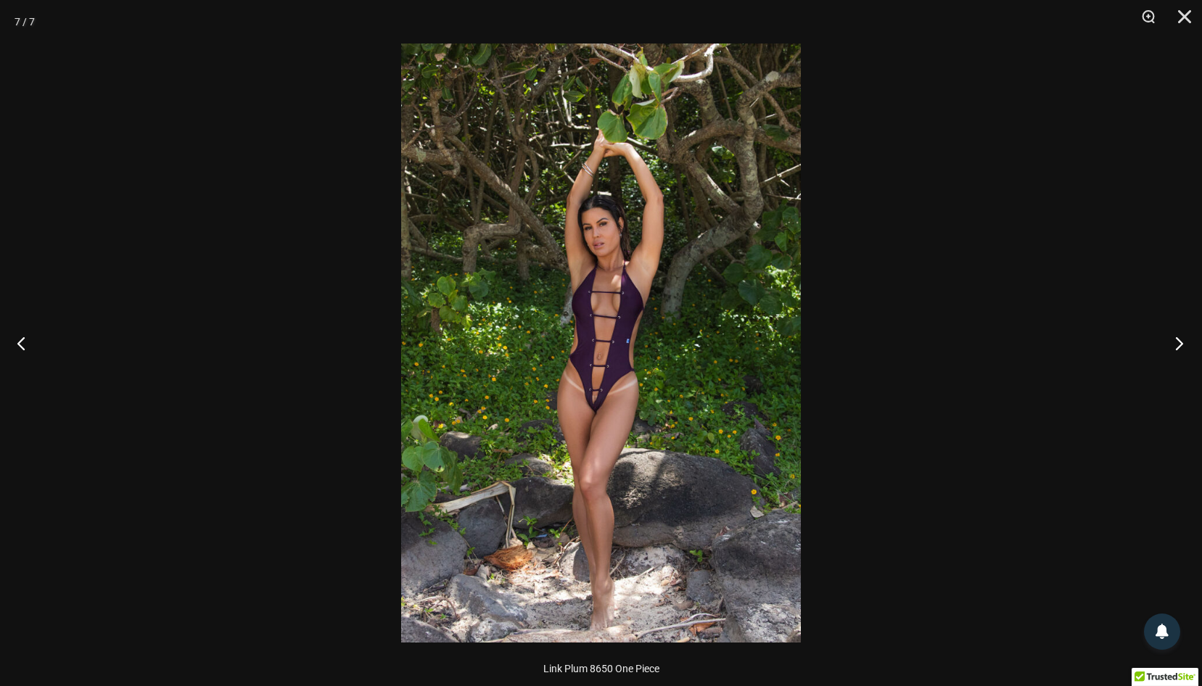
click at [1178, 339] on button "Next" at bounding box center [1174, 343] width 54 height 73
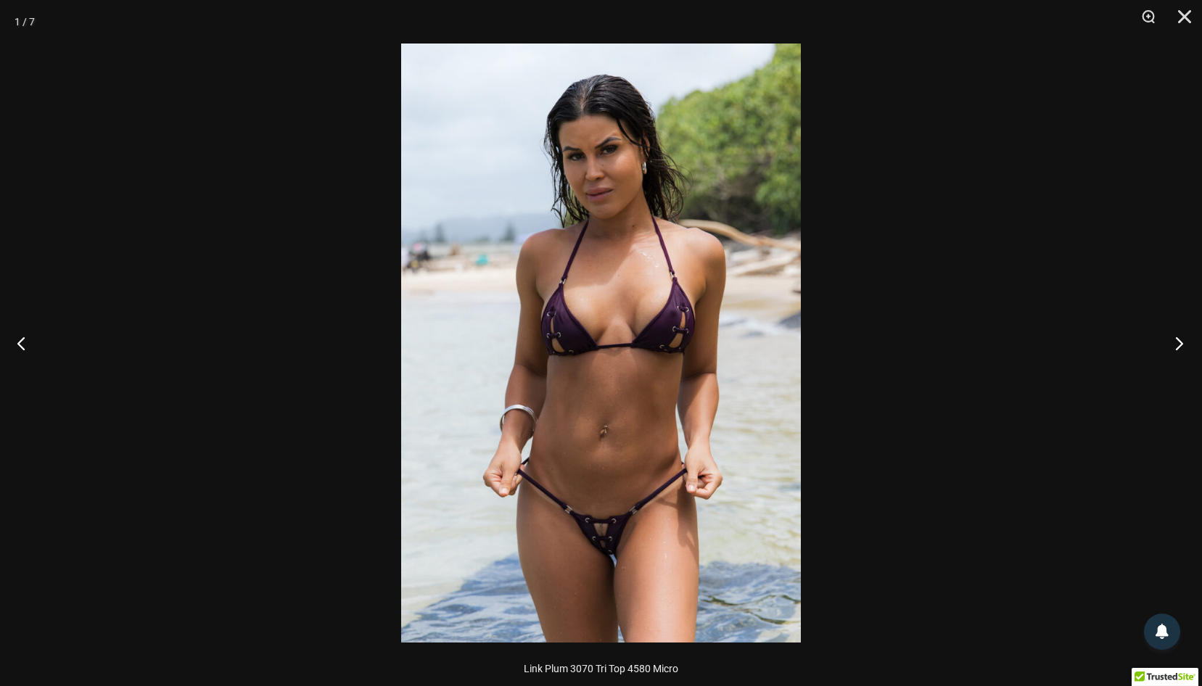
click at [1178, 339] on button "Next" at bounding box center [1174, 343] width 54 height 73
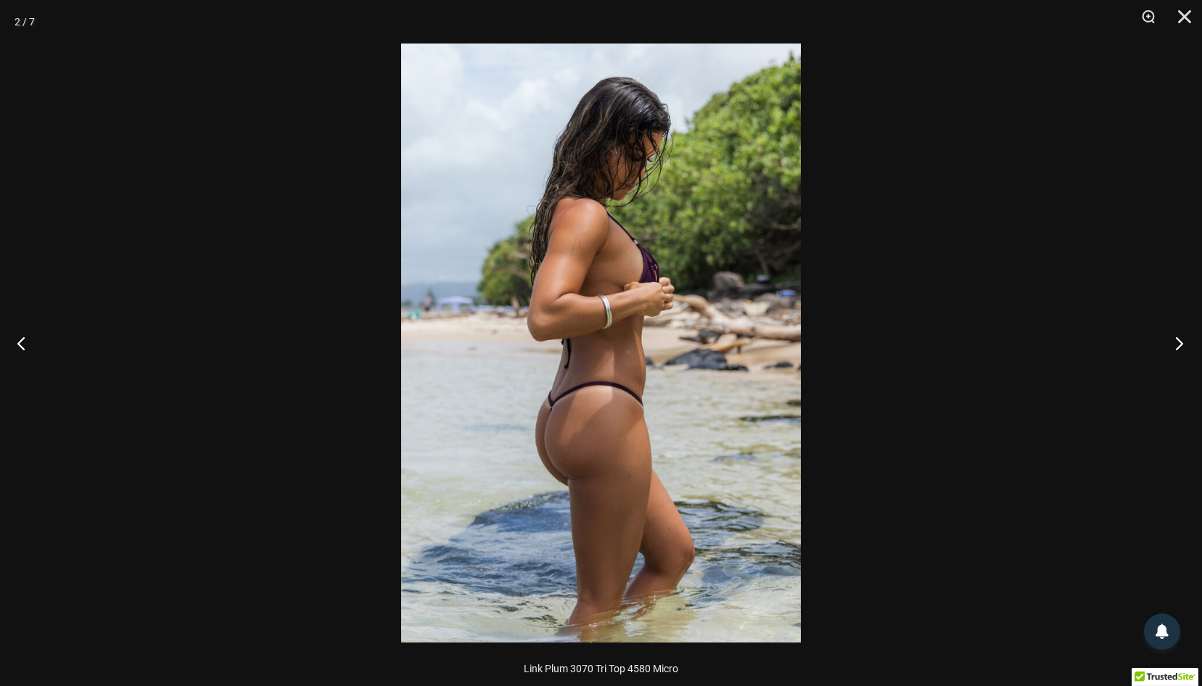
click at [1178, 342] on button "Next" at bounding box center [1174, 343] width 54 height 73
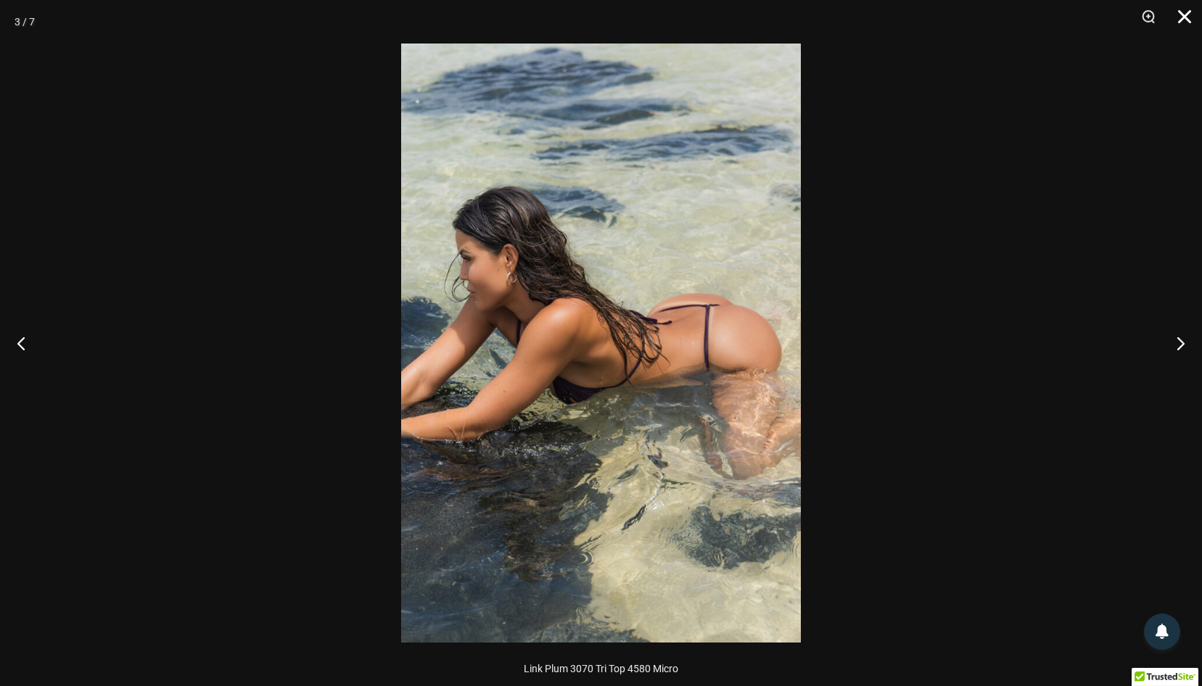
click at [1179, 14] on button "Close" at bounding box center [1179, 22] width 36 height 44
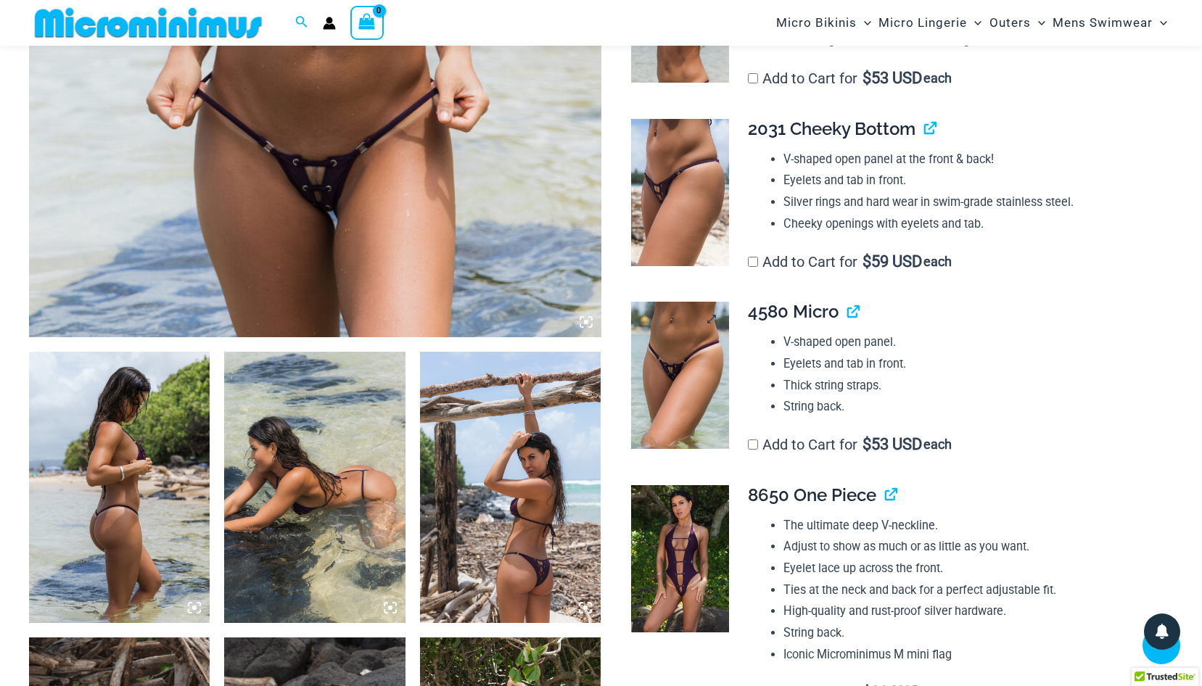
scroll to position [579, 0]
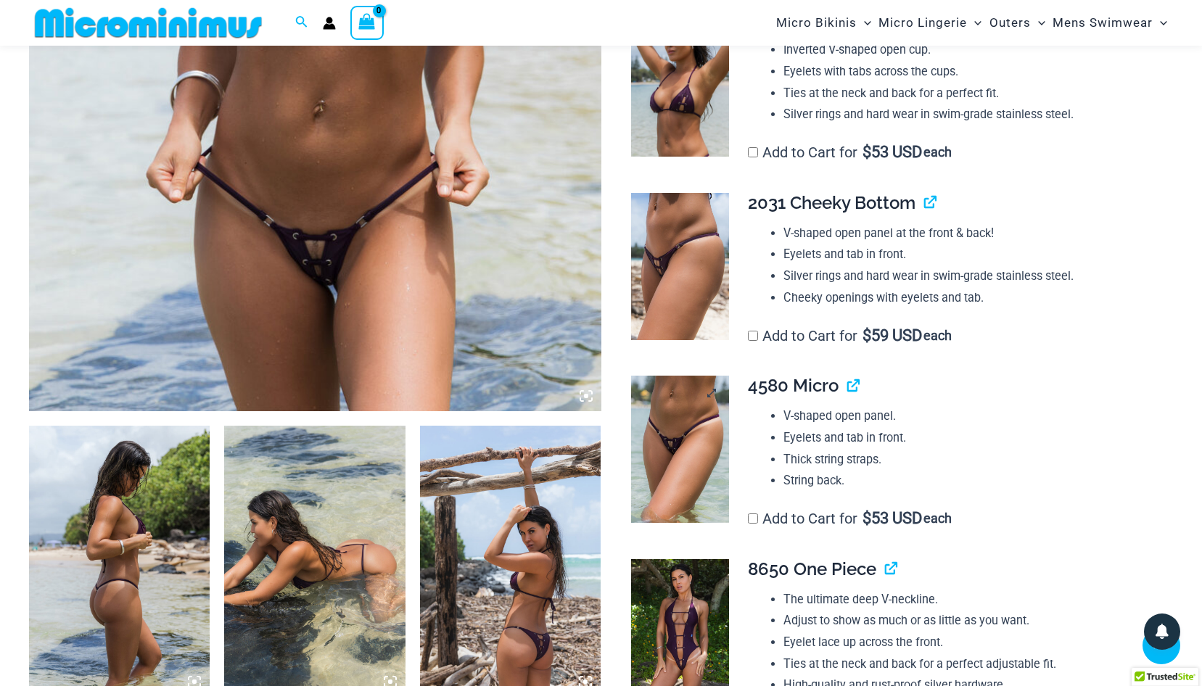
click at [698, 487] on img at bounding box center [680, 449] width 98 height 147
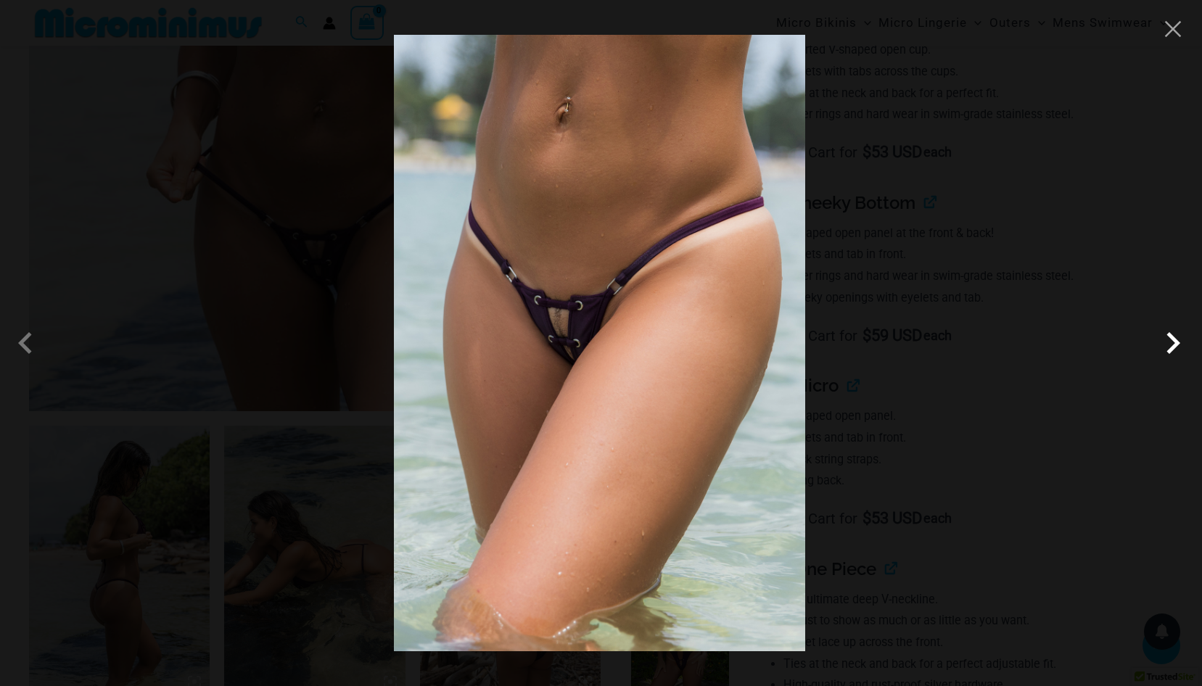
click at [1171, 337] on span at bounding box center [1173, 343] width 44 height 44
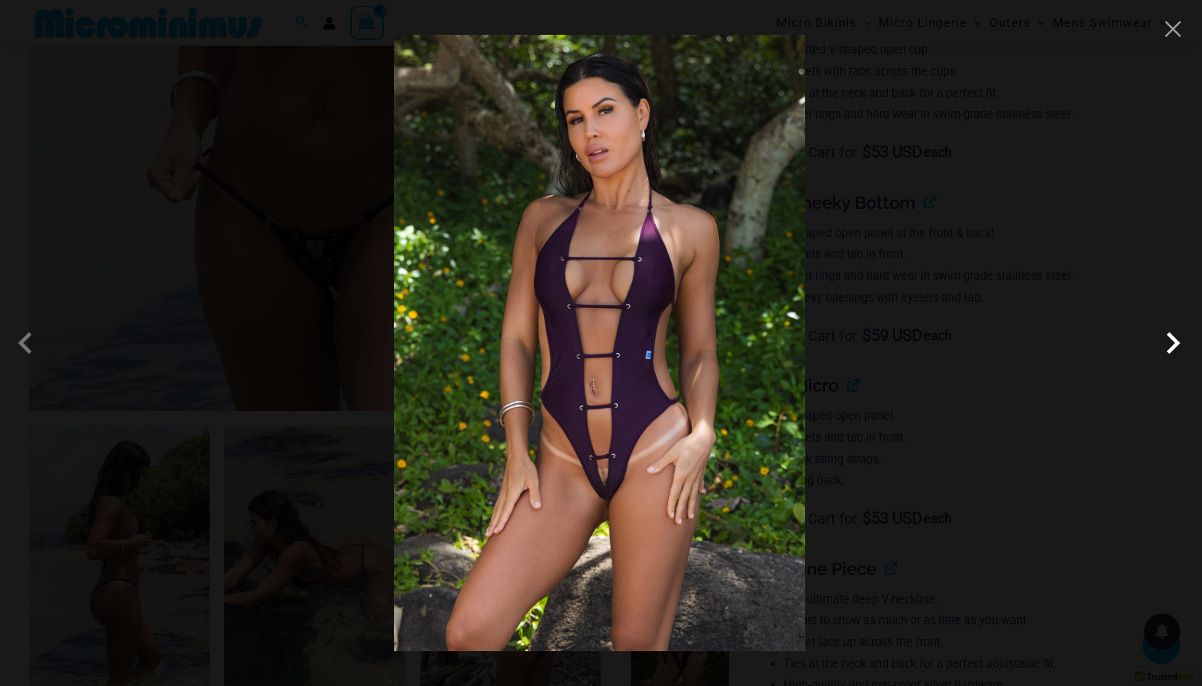
click at [1171, 337] on span at bounding box center [1173, 343] width 44 height 44
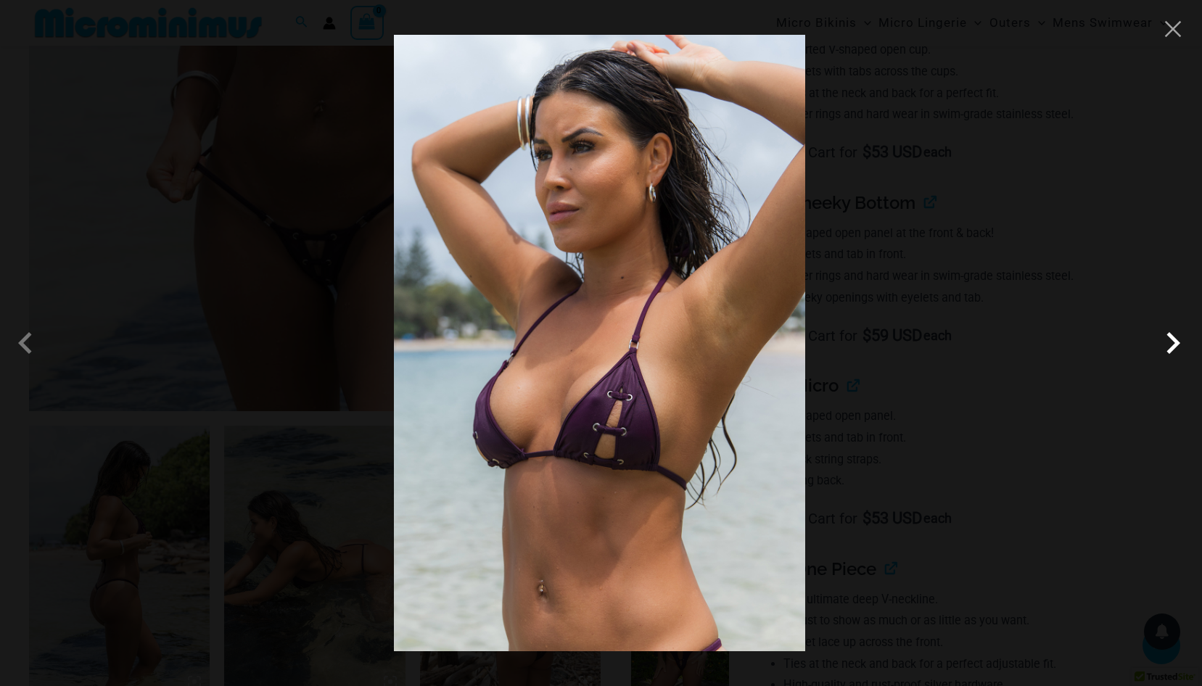
click at [1171, 337] on span at bounding box center [1173, 343] width 44 height 44
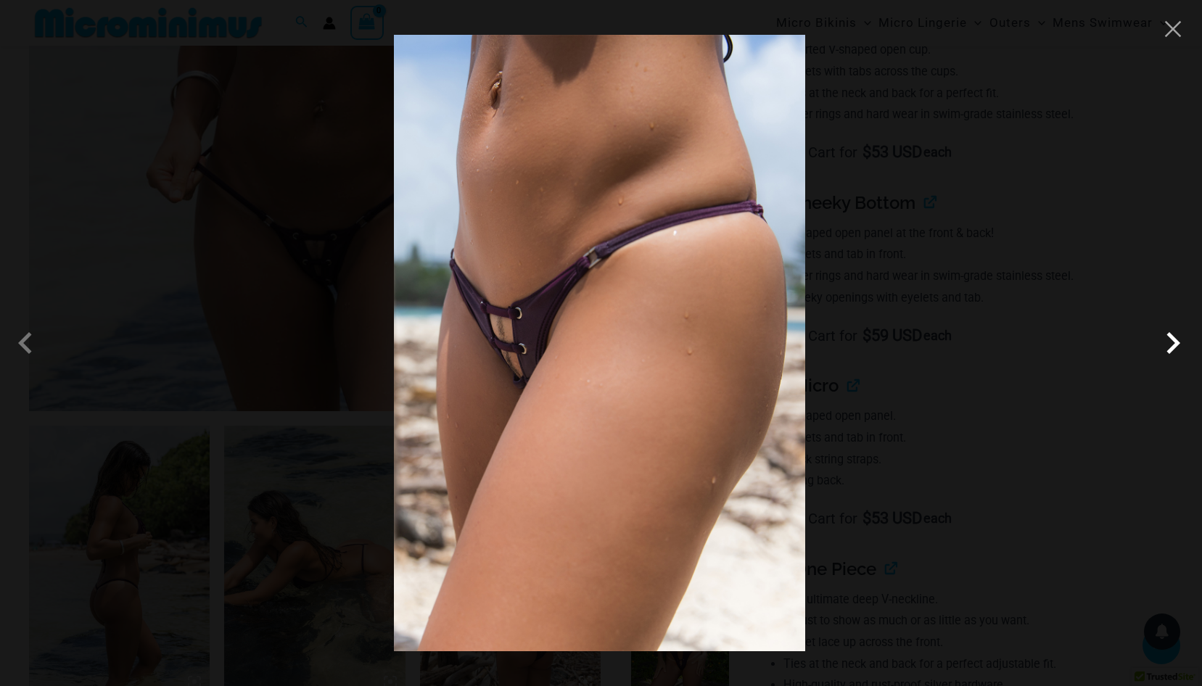
click at [1171, 337] on span at bounding box center [1173, 343] width 44 height 44
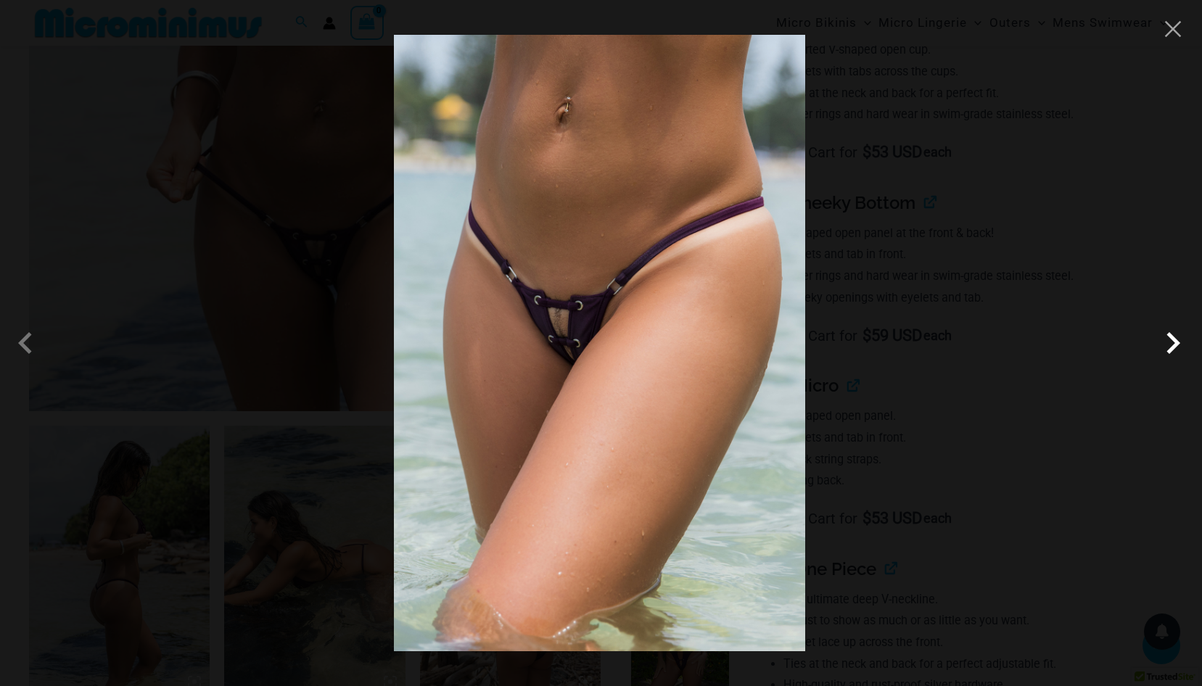
click at [1171, 337] on span at bounding box center [1173, 343] width 44 height 44
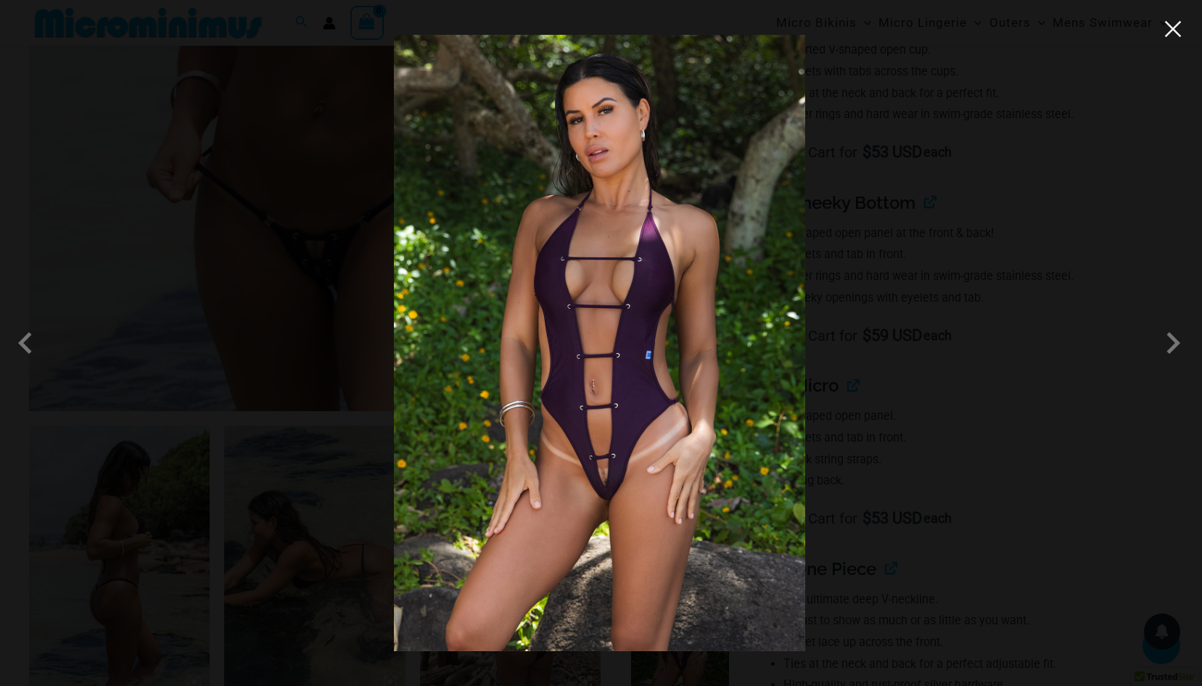
click at [1171, 25] on button "Close" at bounding box center [1173, 29] width 22 height 22
